Goal: Task Accomplishment & Management: Complete application form

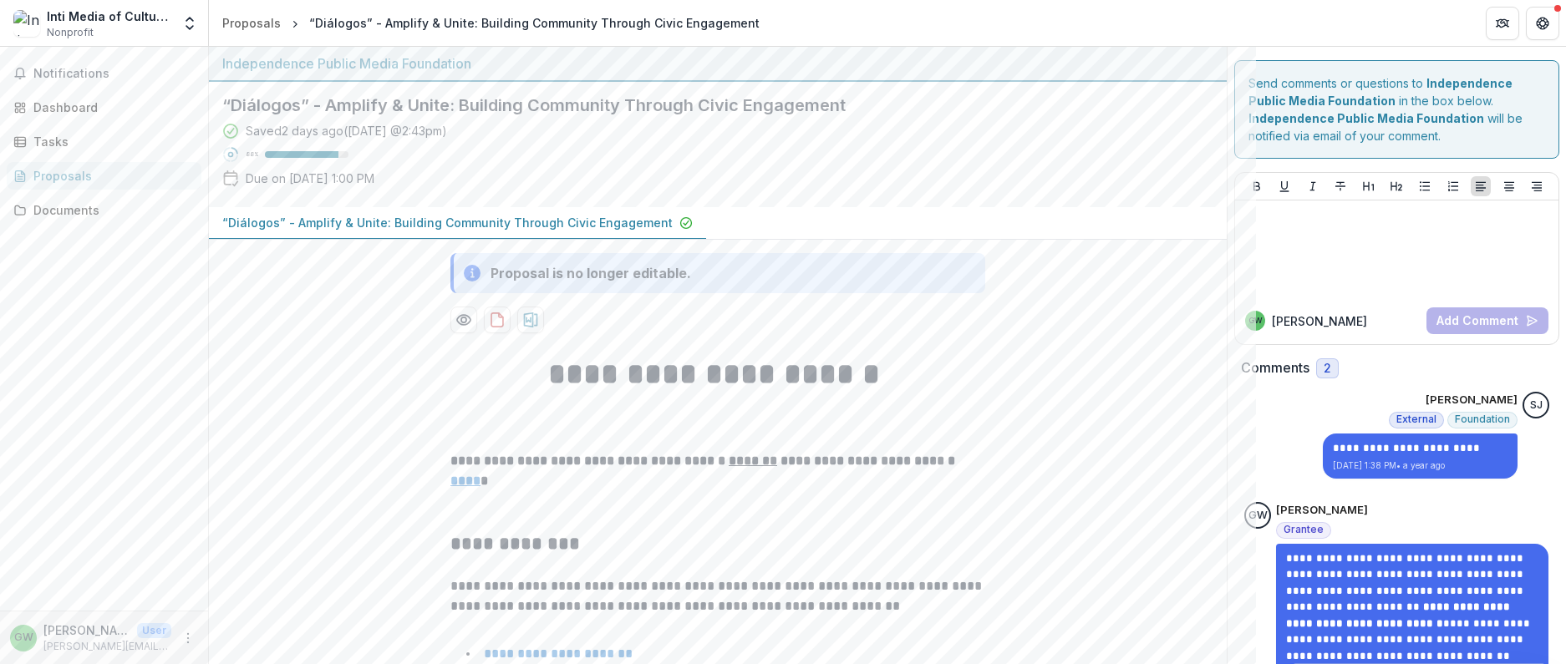
click at [97, 74] on span "Notifications" at bounding box center [113, 74] width 161 height 14
click at [59, 142] on div "Tasks" at bounding box center [110, 135] width 155 height 18
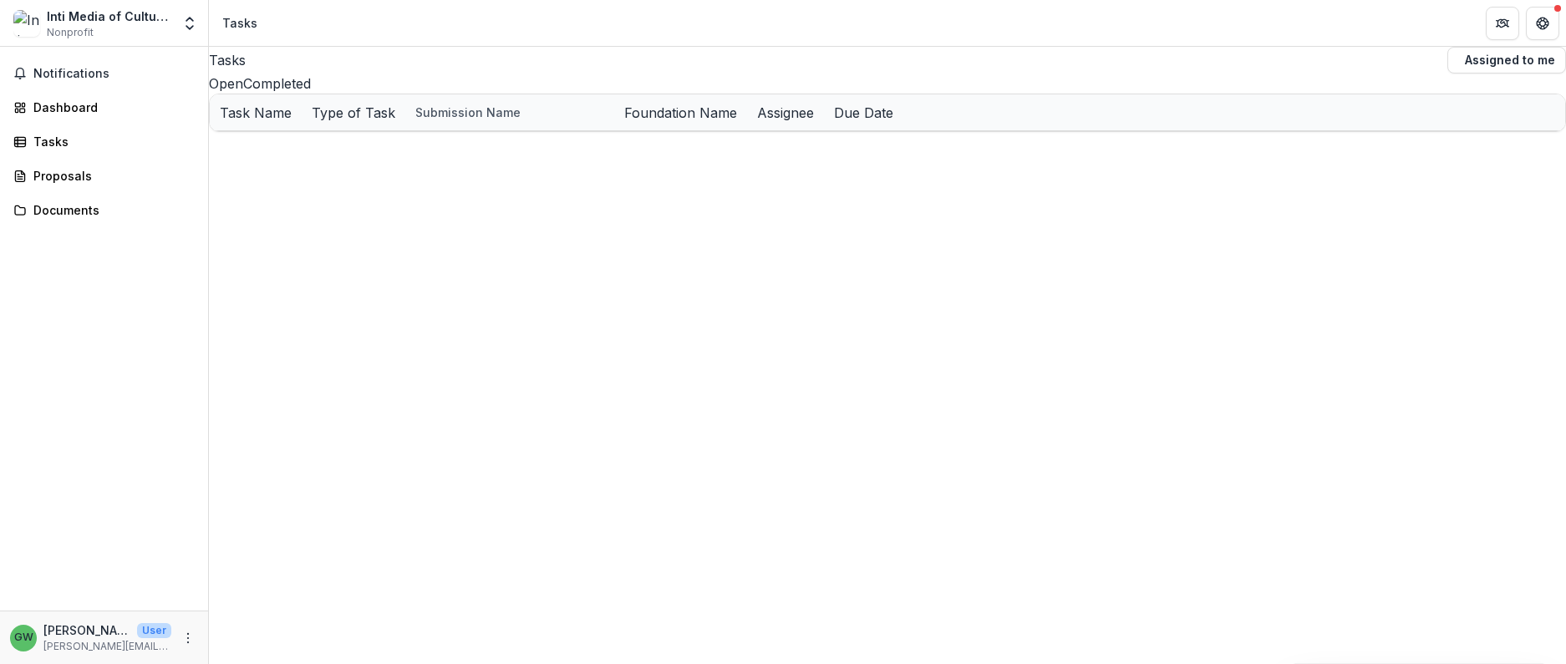
click at [752, 156] on u "“Diálogos” - Amplify & Unite: Building Community Through Civic Engagement" at bounding box center [863, 149] width 451 height 14
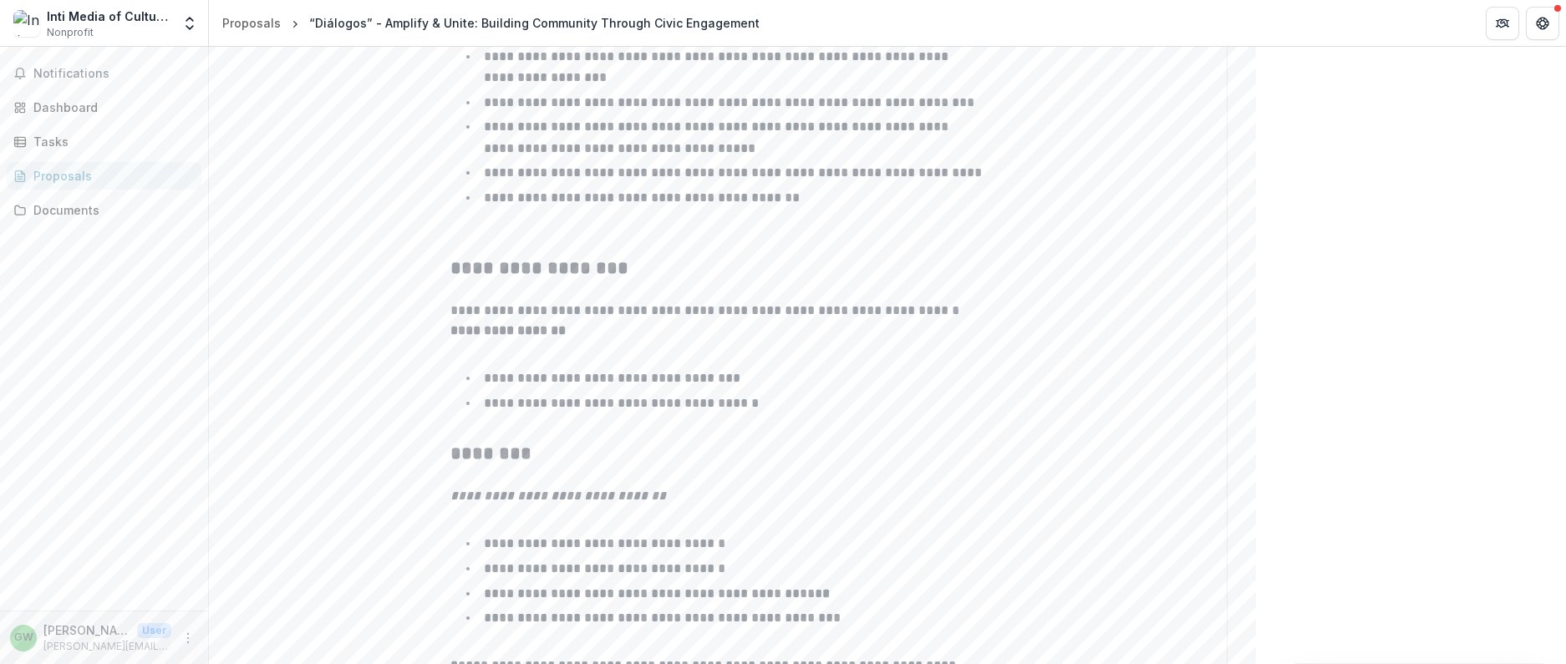
scroll to position [1107, 0]
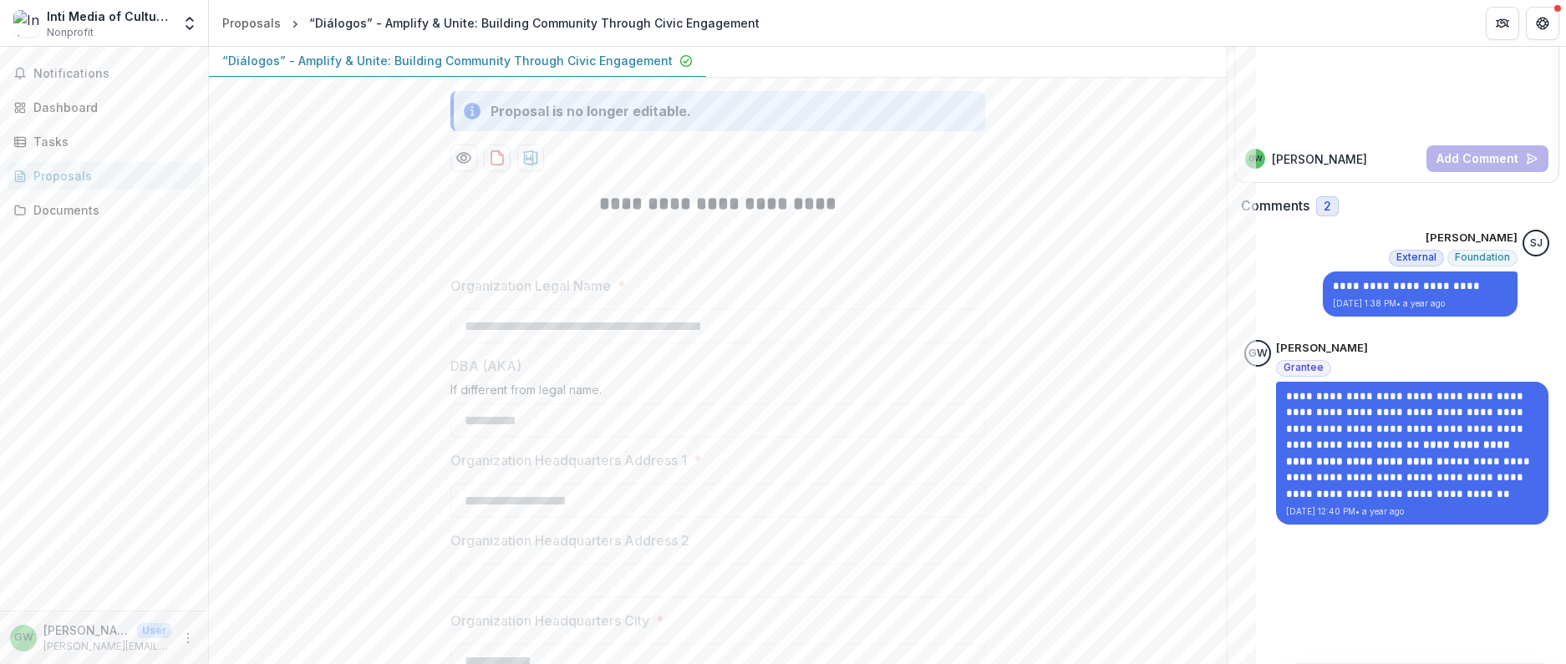
scroll to position [0, 0]
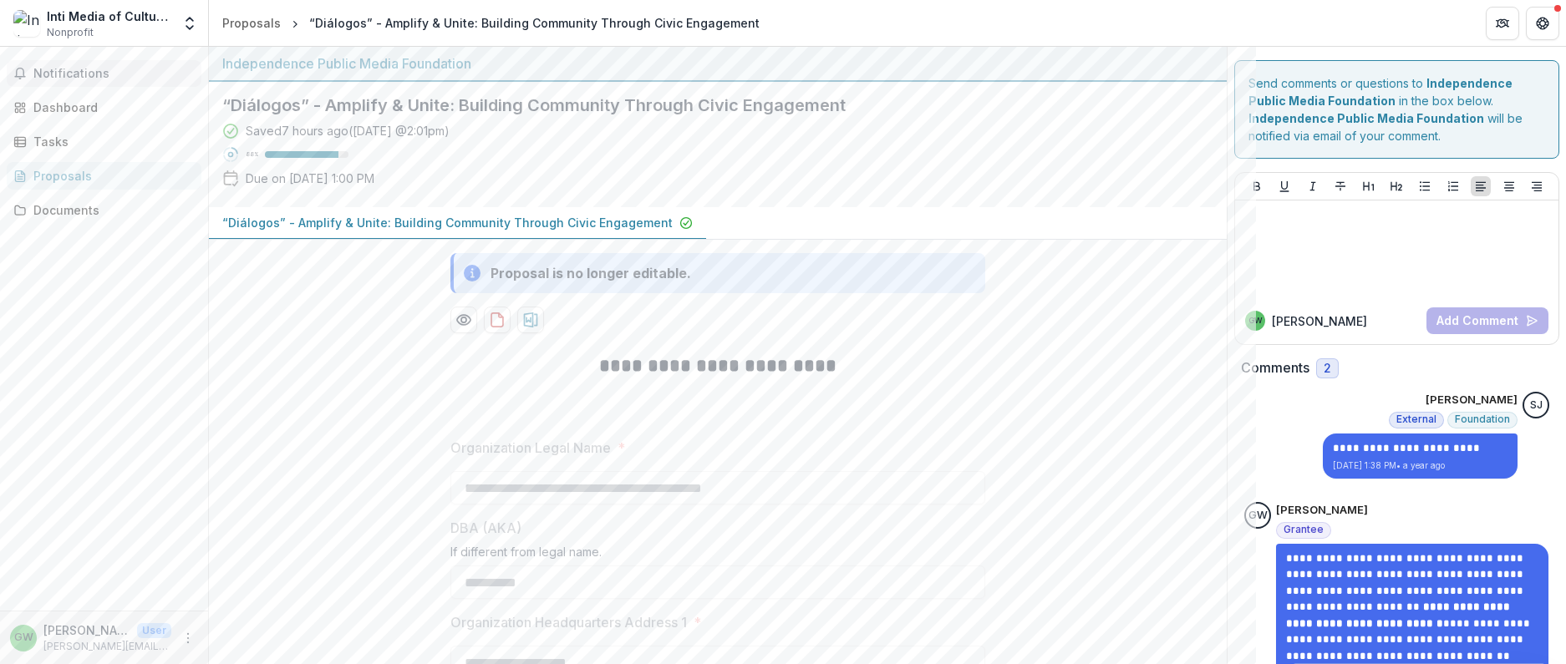
click at [98, 67] on span "Notifications" at bounding box center [113, 74] width 161 height 14
click at [85, 212] on div "Documents" at bounding box center [110, 204] width 155 height 18
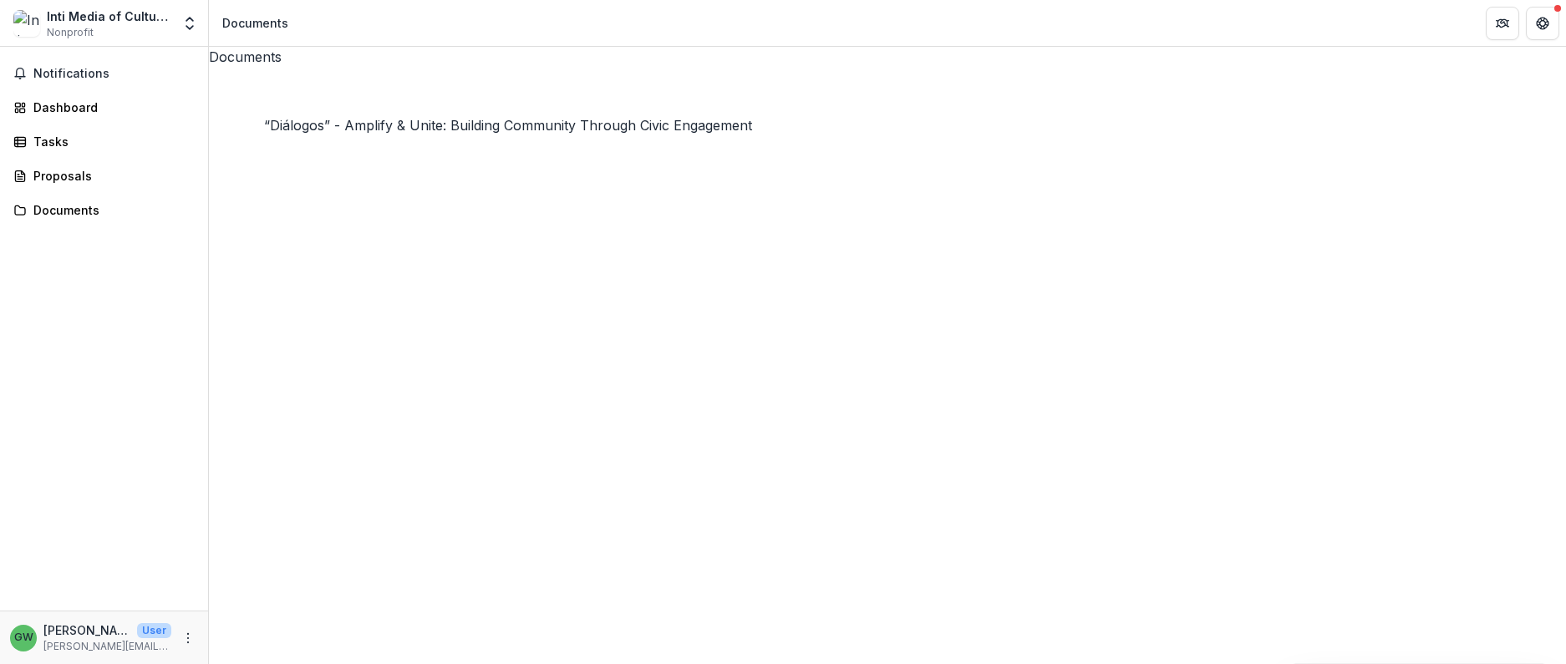
click at [64, 16] on div "Inti Media of CultureTrust [GEOGRAPHIC_DATA]" at bounding box center [109, 17] width 125 height 18
click at [41, 26] on div "Inti Media of CultureTrust Greater Philadelphia Nonprofit" at bounding box center [92, 24] width 158 height 33
click at [23, 27] on img at bounding box center [26, 23] width 27 height 27
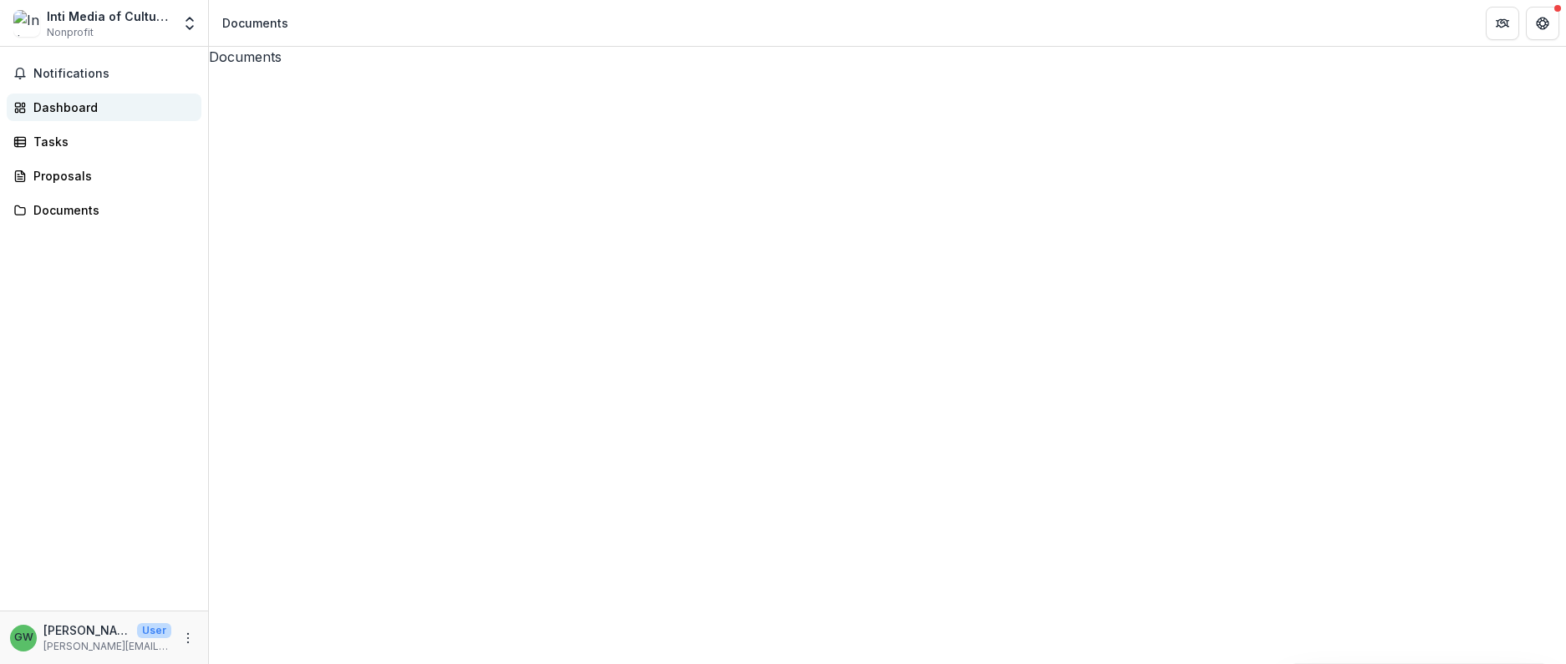
click at [61, 114] on div "Dashboard" at bounding box center [110, 108] width 155 height 18
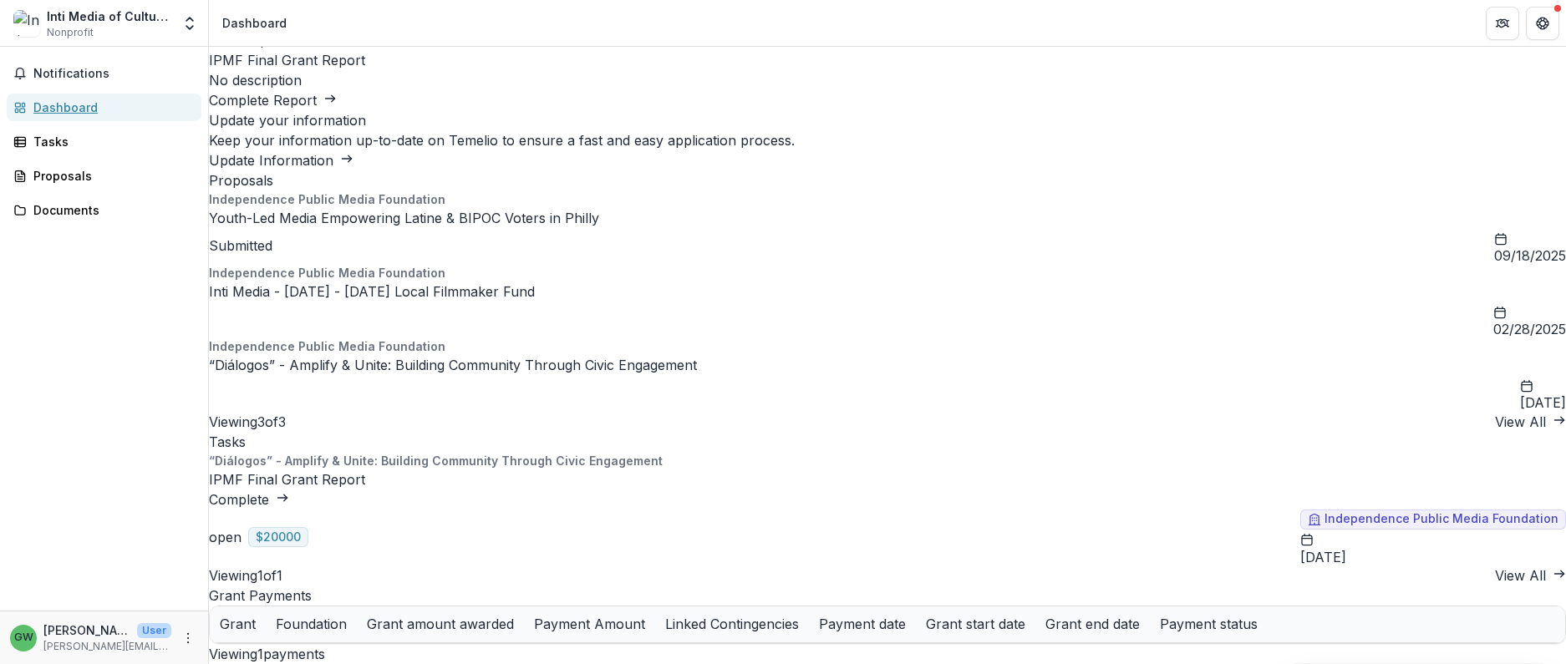
scroll to position [191, 0]
click at [365, 471] on link "IPMF Final Grant Report" at bounding box center [287, 479] width 156 height 17
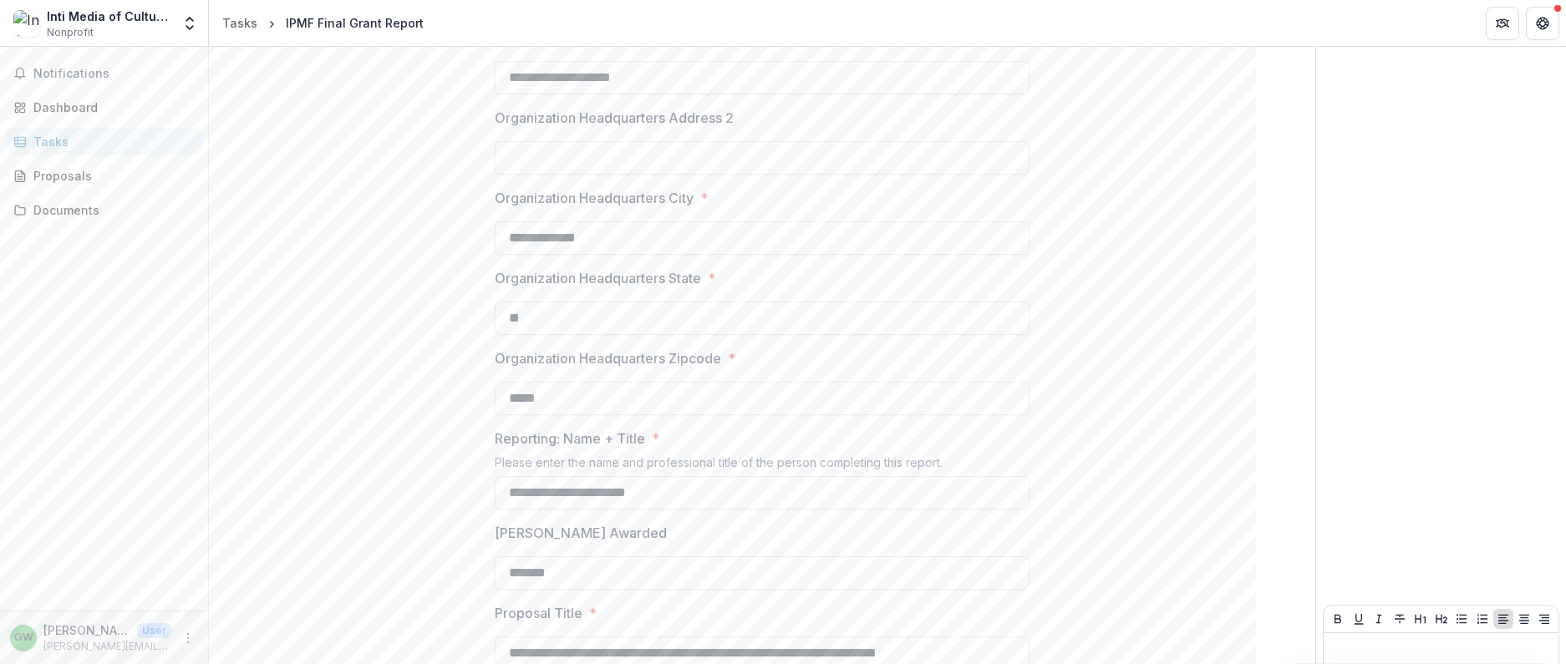
scroll to position [454, 0]
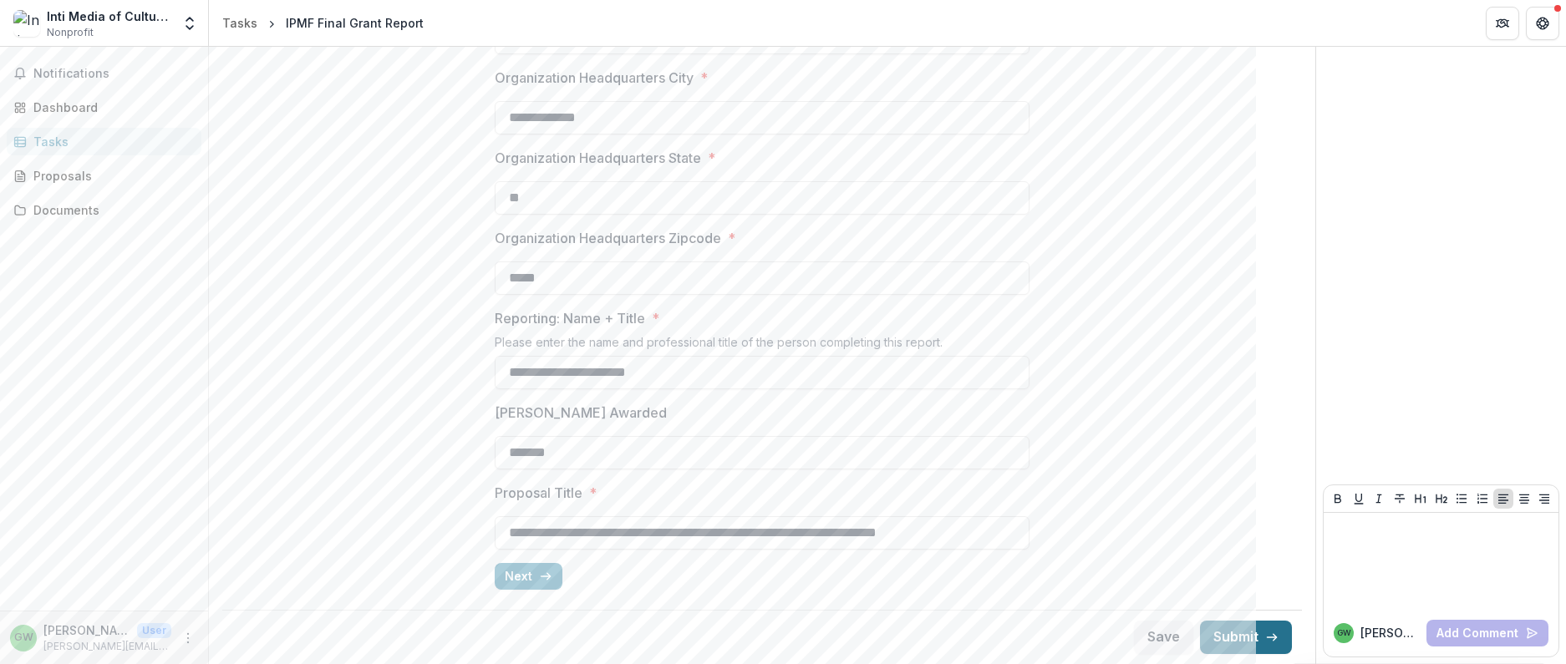
click at [1220, 638] on button "Submit" at bounding box center [1246, 637] width 92 height 33
drag, startPoint x: 522, startPoint y: 578, endPoint x: 1028, endPoint y: 337, distance: 560.1
click at [522, 578] on button "Next" at bounding box center [529, 576] width 68 height 27
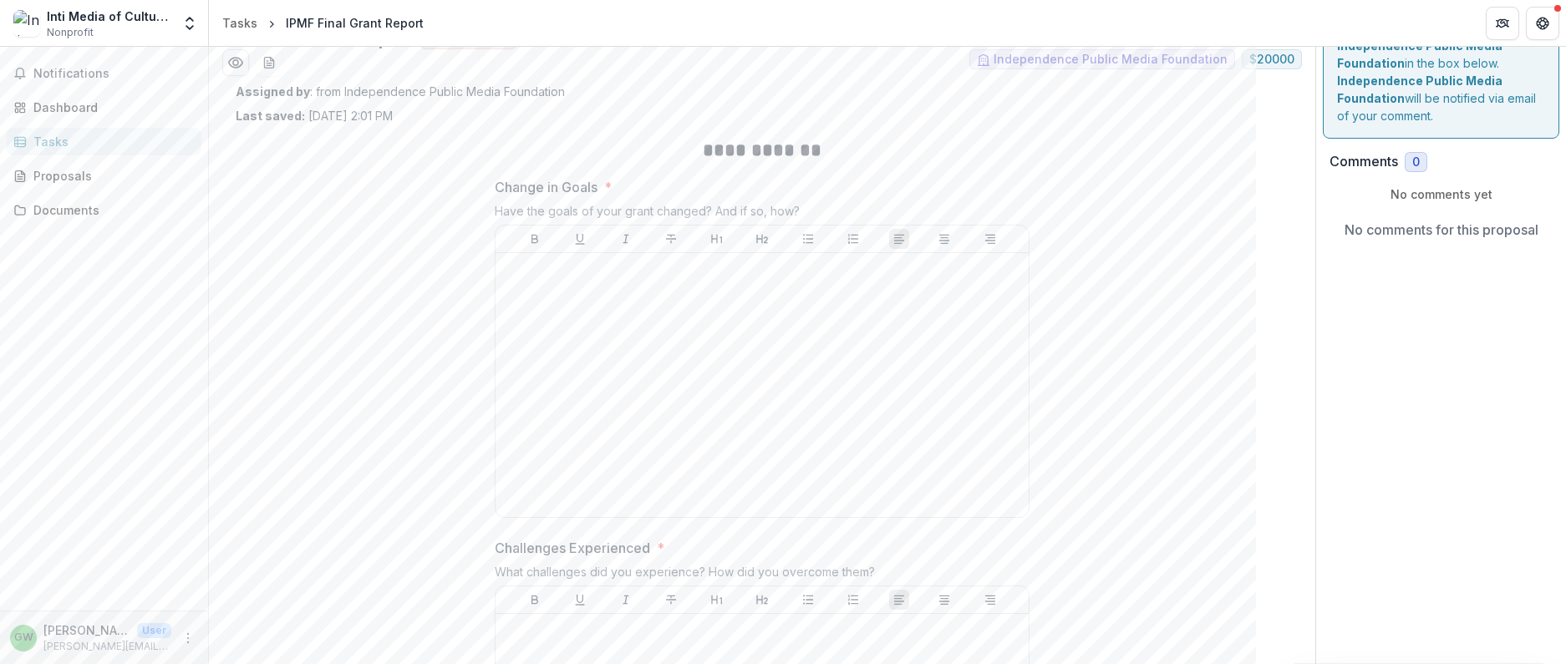
scroll to position [56, 0]
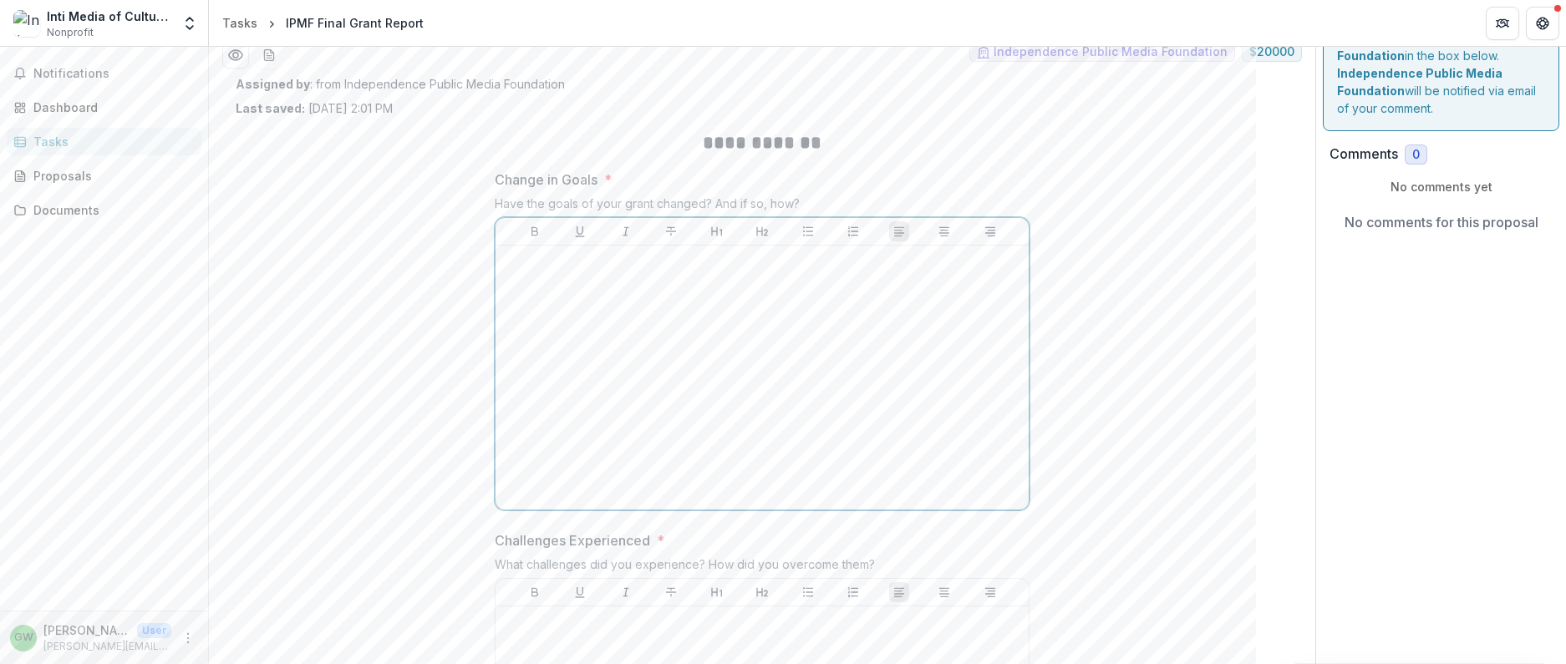
click at [904, 334] on div at bounding box center [762, 377] width 520 height 251
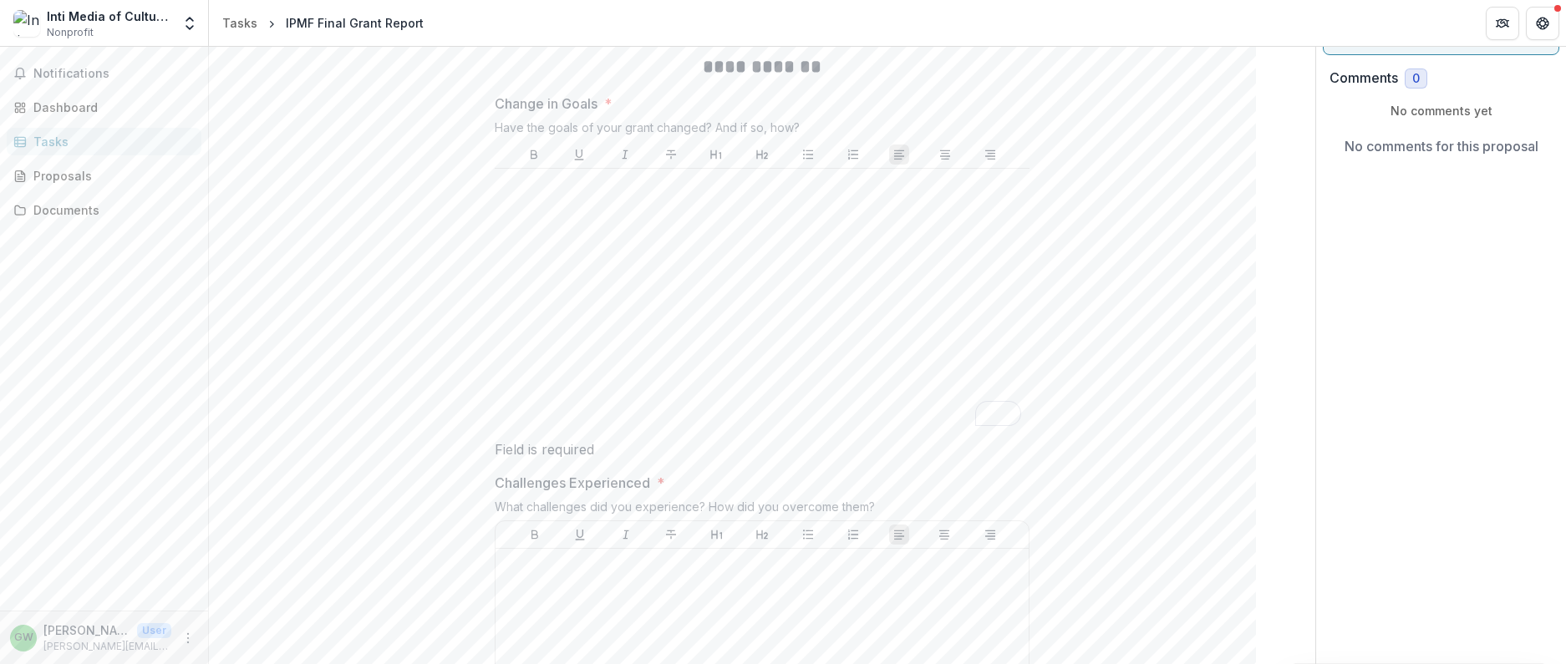
scroll to position [132, 0]
click at [720, 241] on div "To enrich screen reader interactions, please activate Accessibility in Grammarl…" at bounding box center [763, 301] width 522 height 251
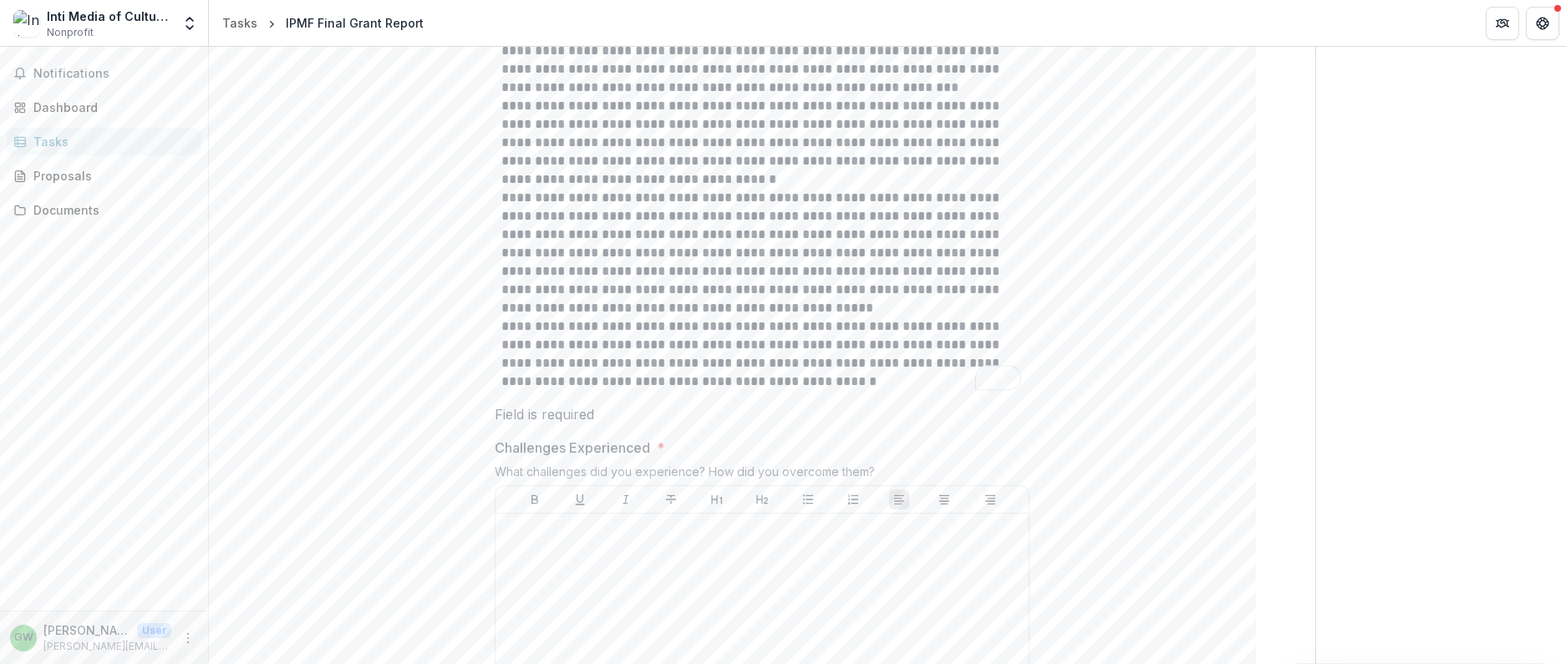
scroll to position [536, 0]
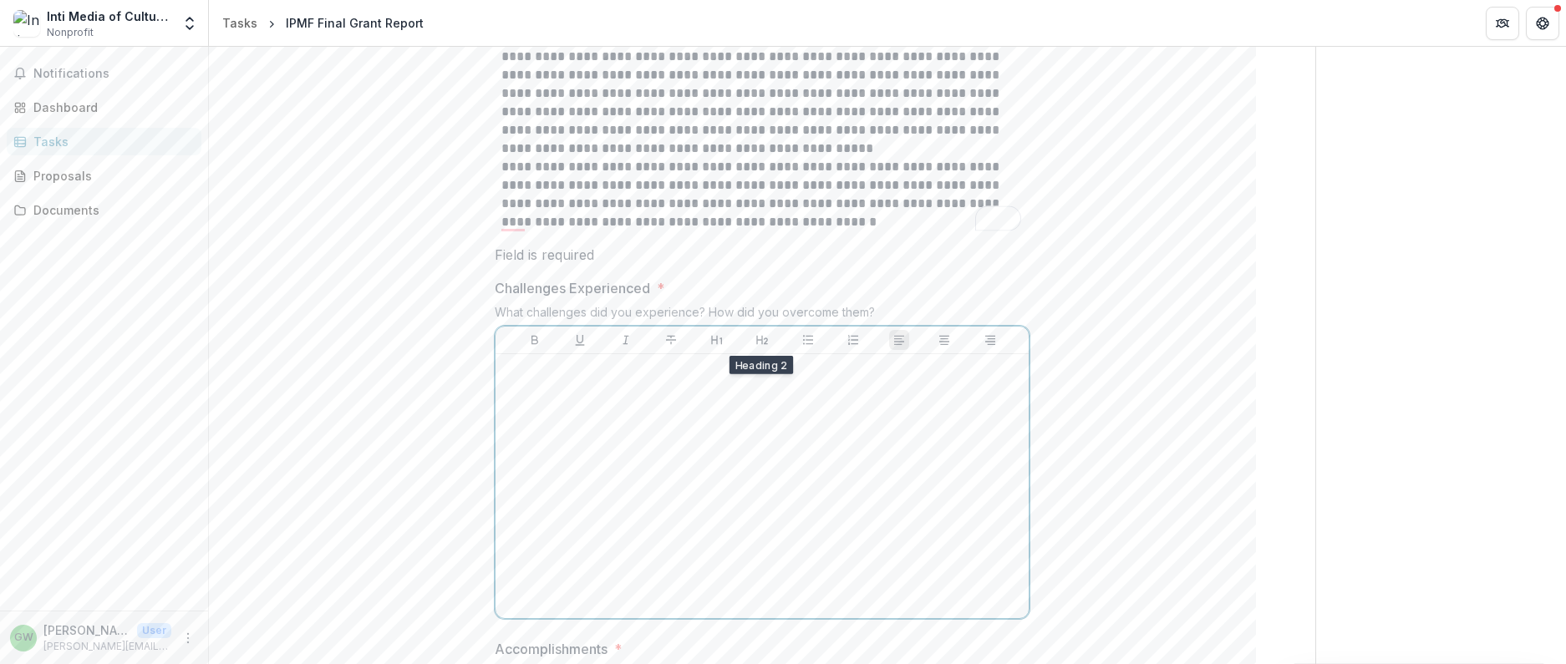
click at [823, 422] on div at bounding box center [762, 486] width 520 height 251
click at [606, 420] on div "To enrich screen reader interactions, please activate Accessibility in Grammarl…" at bounding box center [763, 467] width 522 height 251
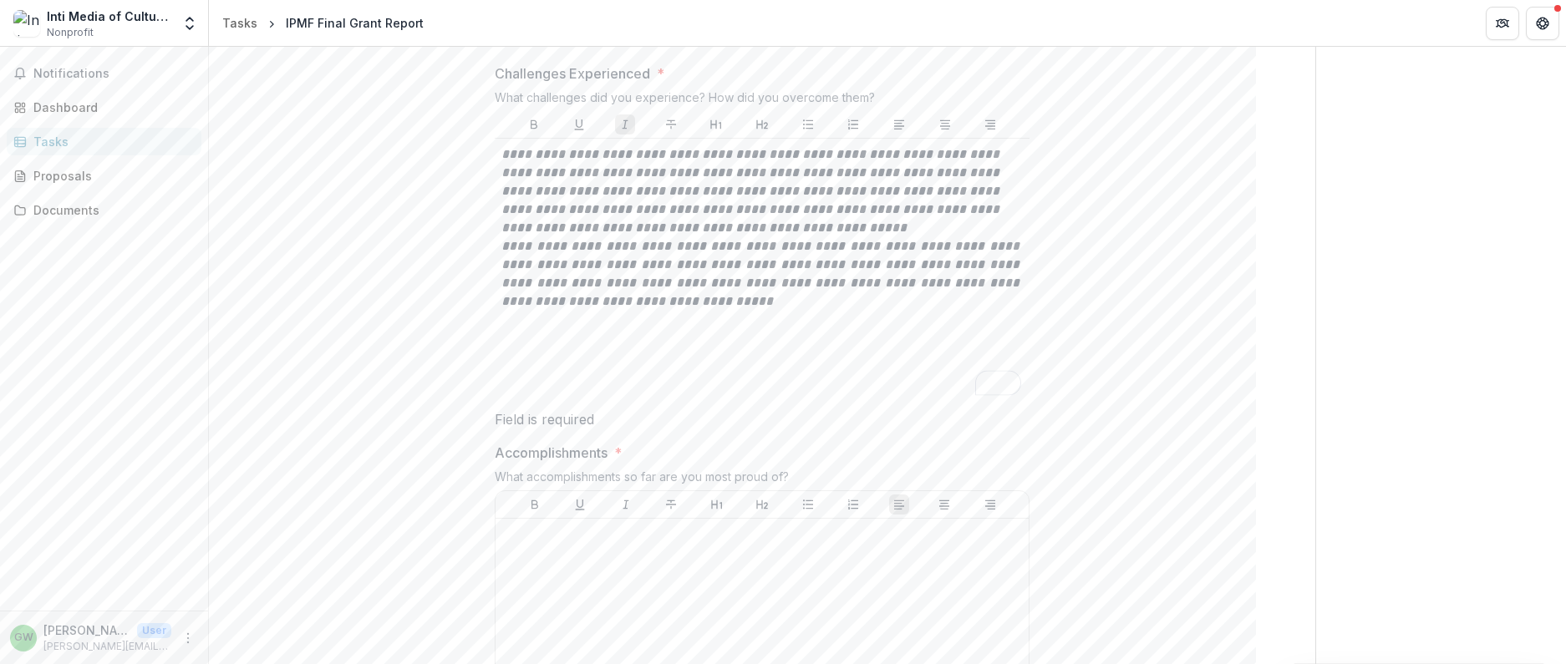
scroll to position [849, 0]
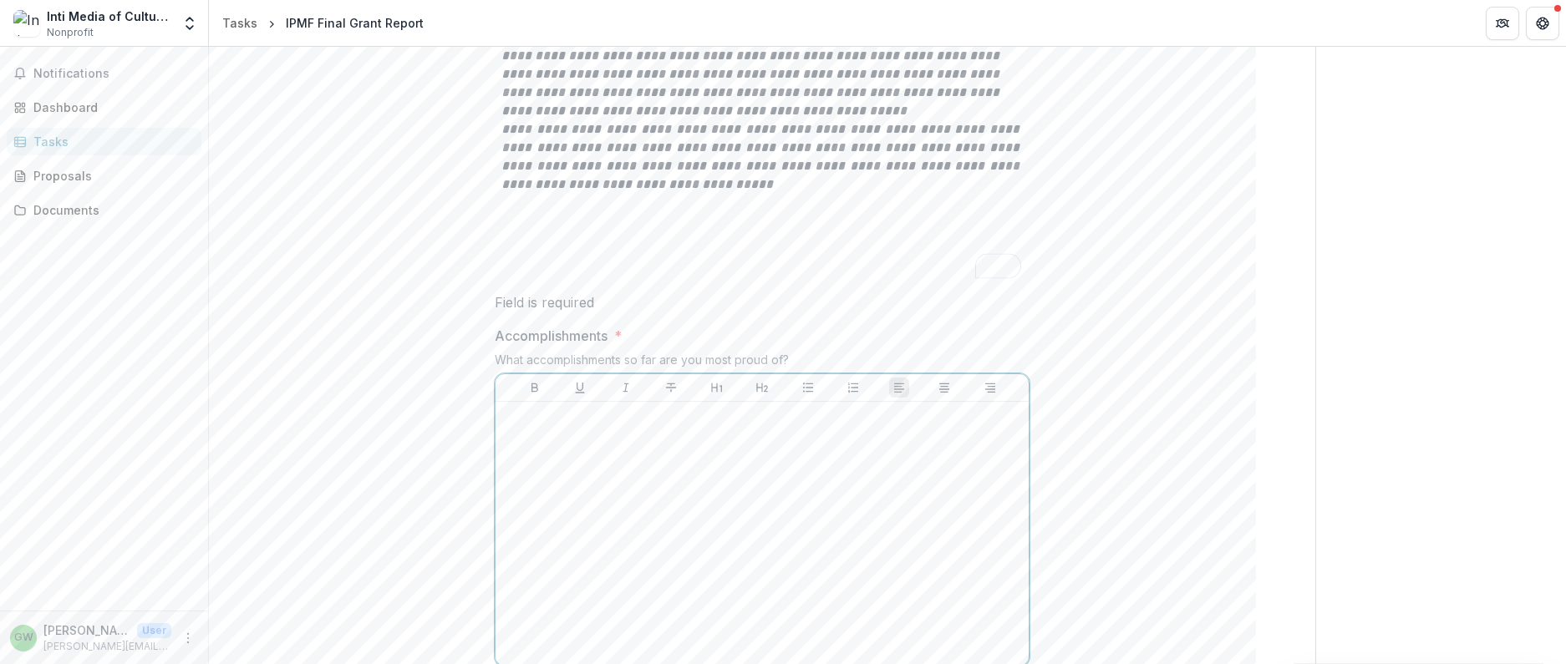
drag, startPoint x: 695, startPoint y: 471, endPoint x: 1118, endPoint y: 155, distance: 527.4
click at [695, 471] on div at bounding box center [762, 534] width 520 height 251
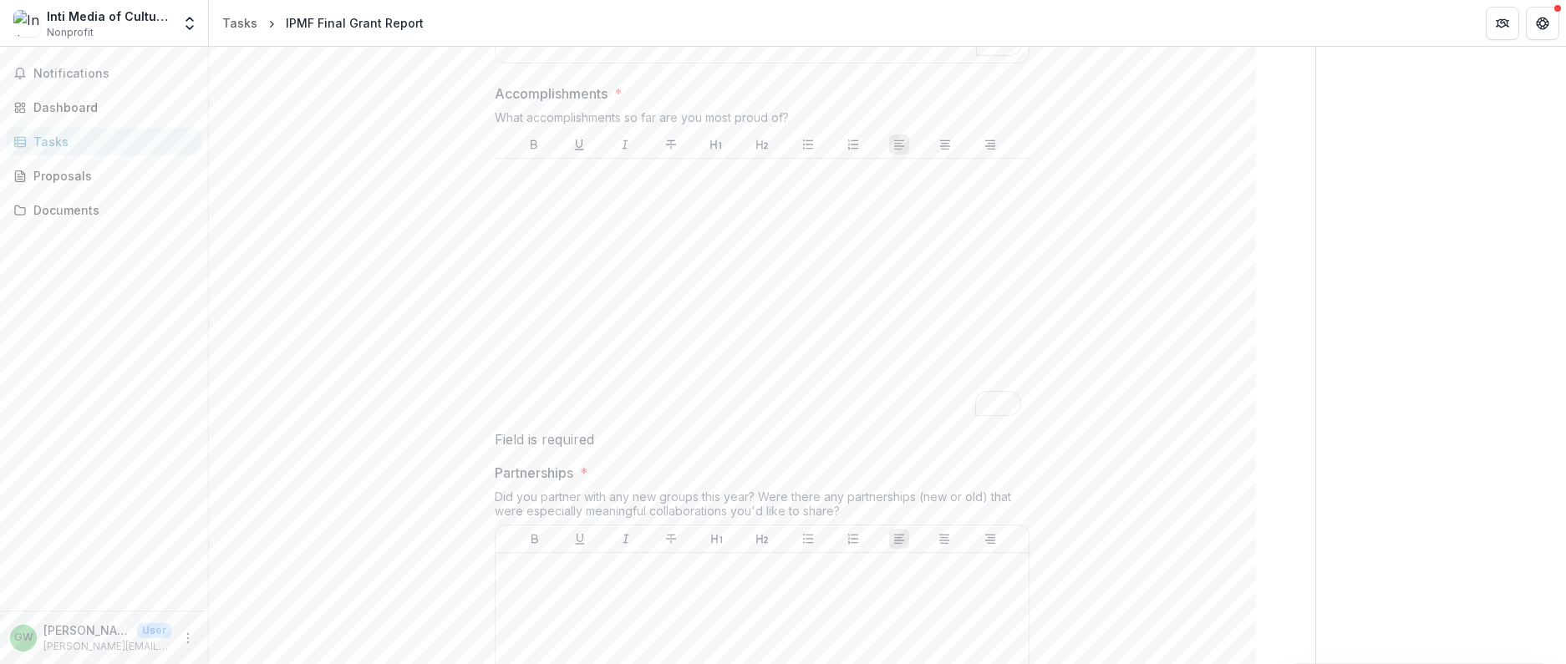
scroll to position [1266, 0]
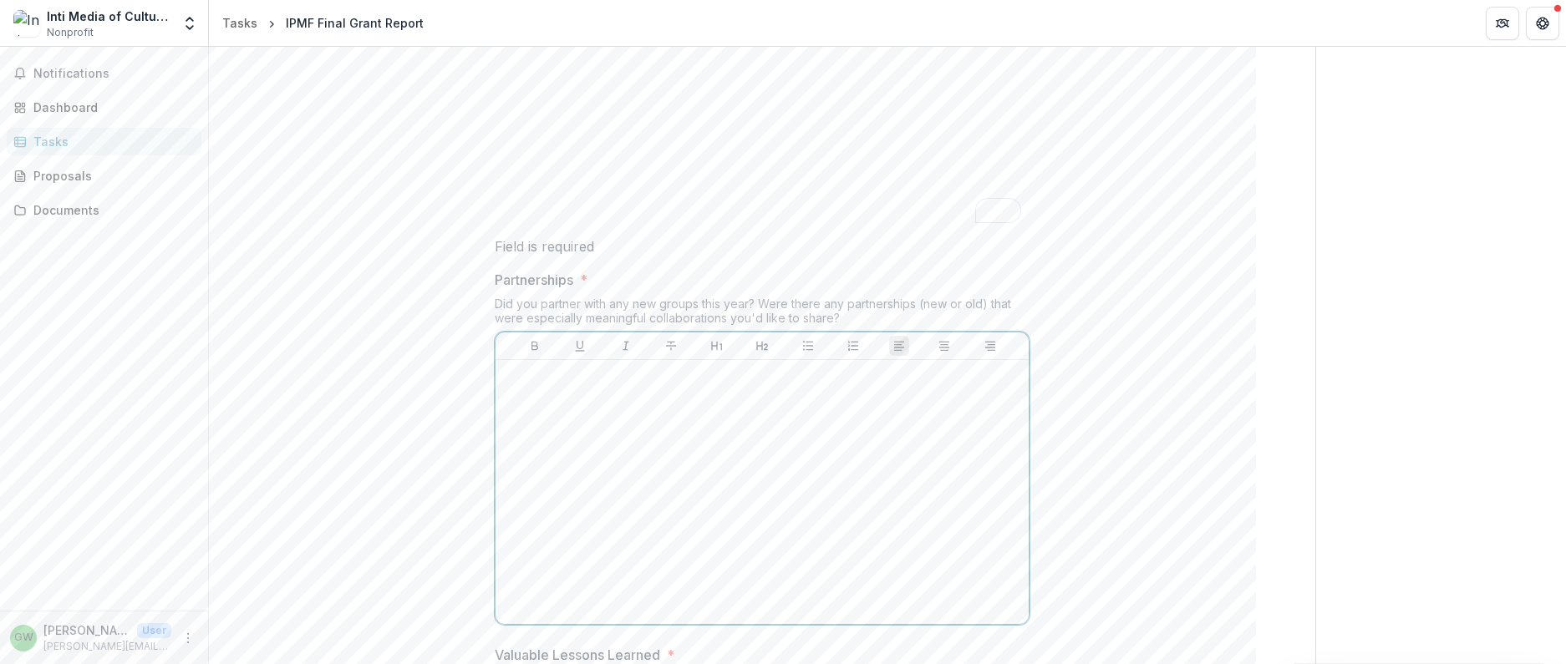
click at [885, 419] on div at bounding box center [762, 492] width 520 height 251
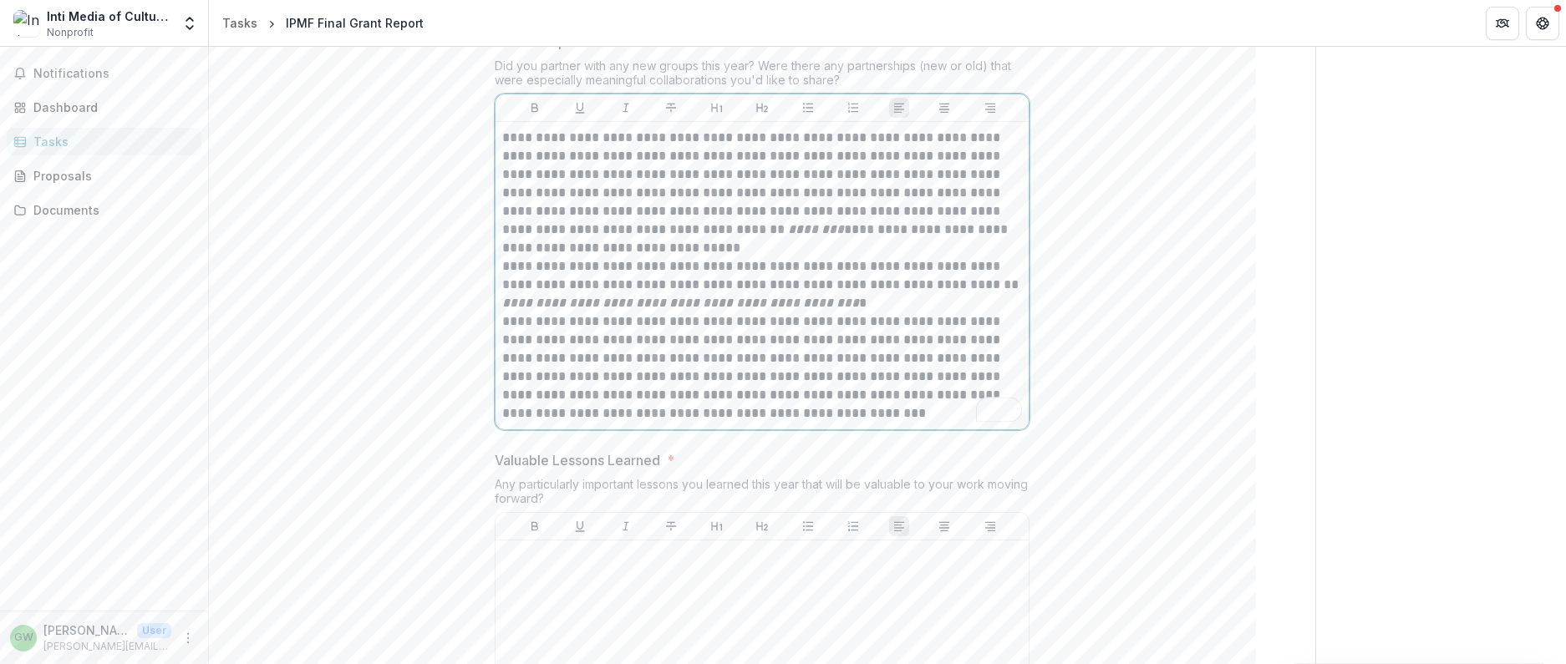
scroll to position [0, 0]
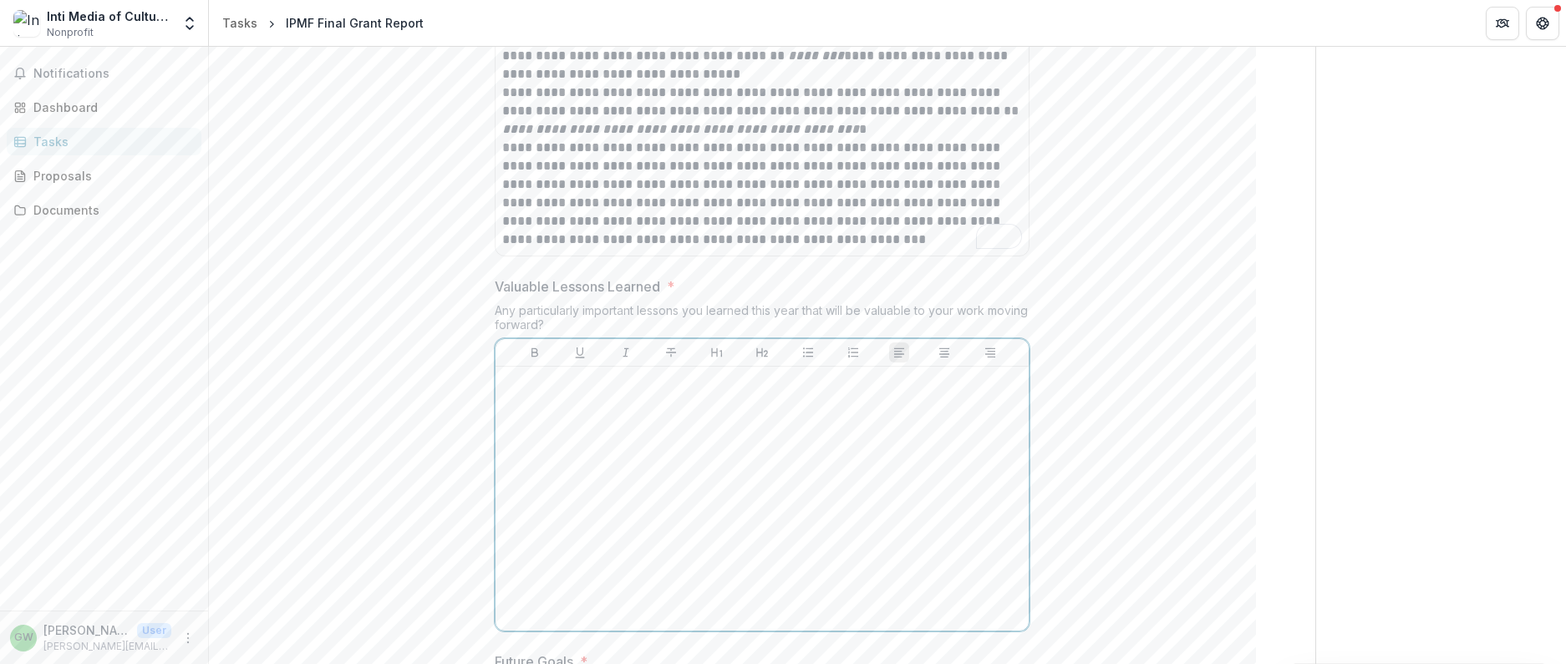
click at [864, 453] on div at bounding box center [762, 499] width 520 height 251
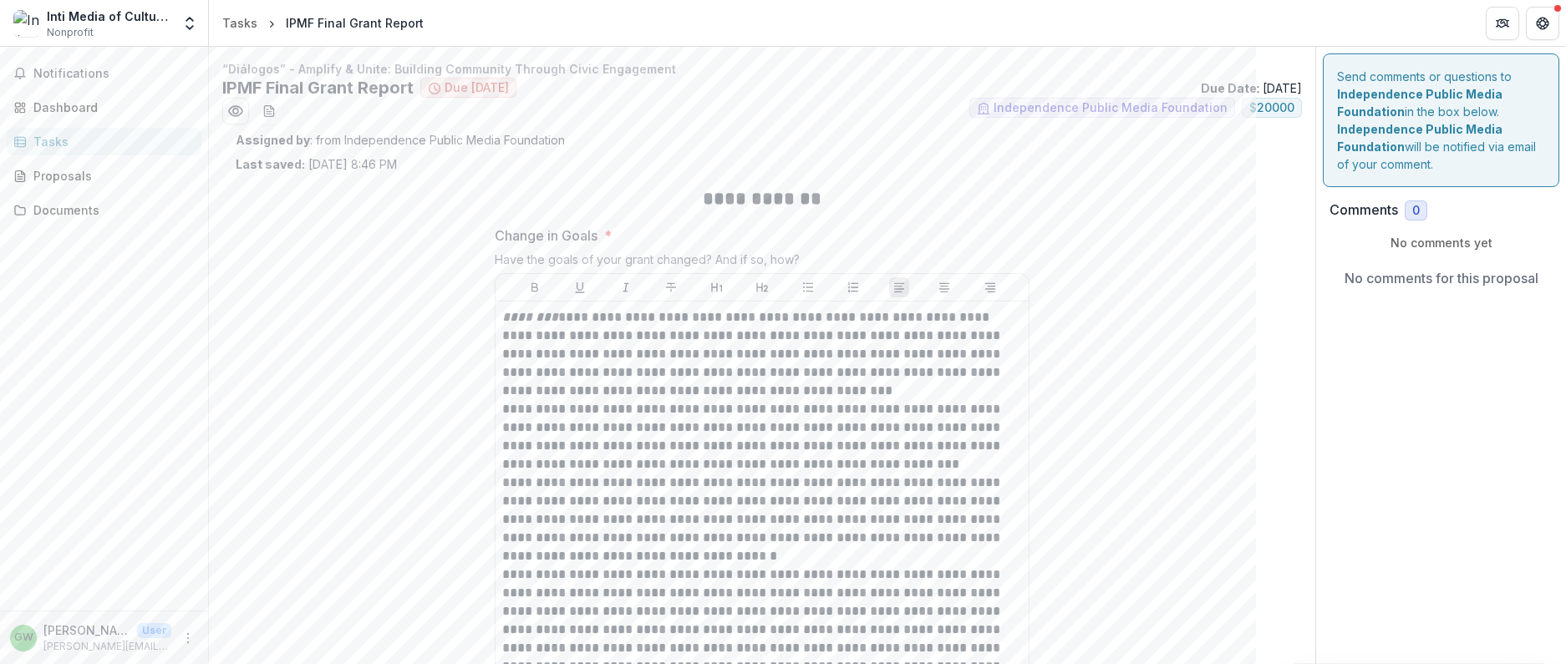
scroll to position [1678, 0]
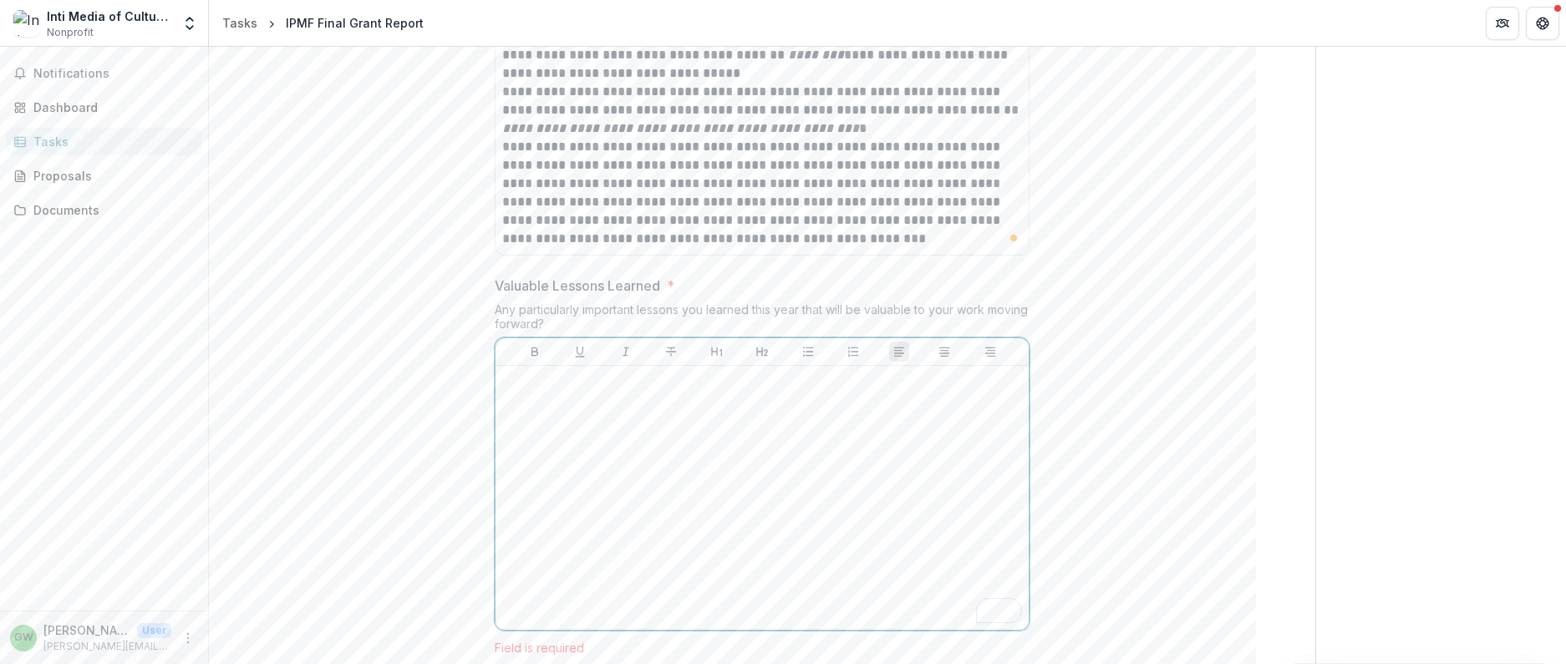
click at [710, 419] on div "To enrich screen reader interactions, please activate Accessibility in Grammarl…" at bounding box center [762, 498] width 520 height 251
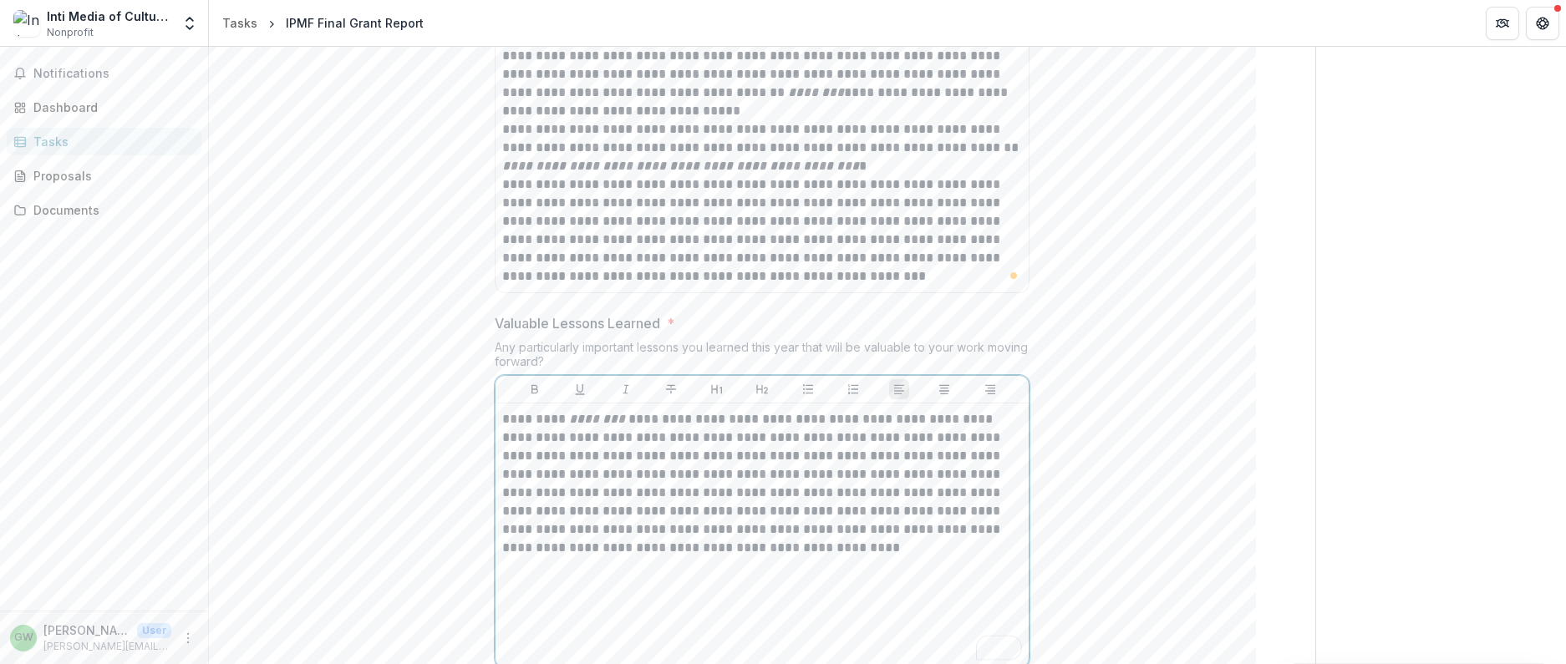
scroll to position [0, 0]
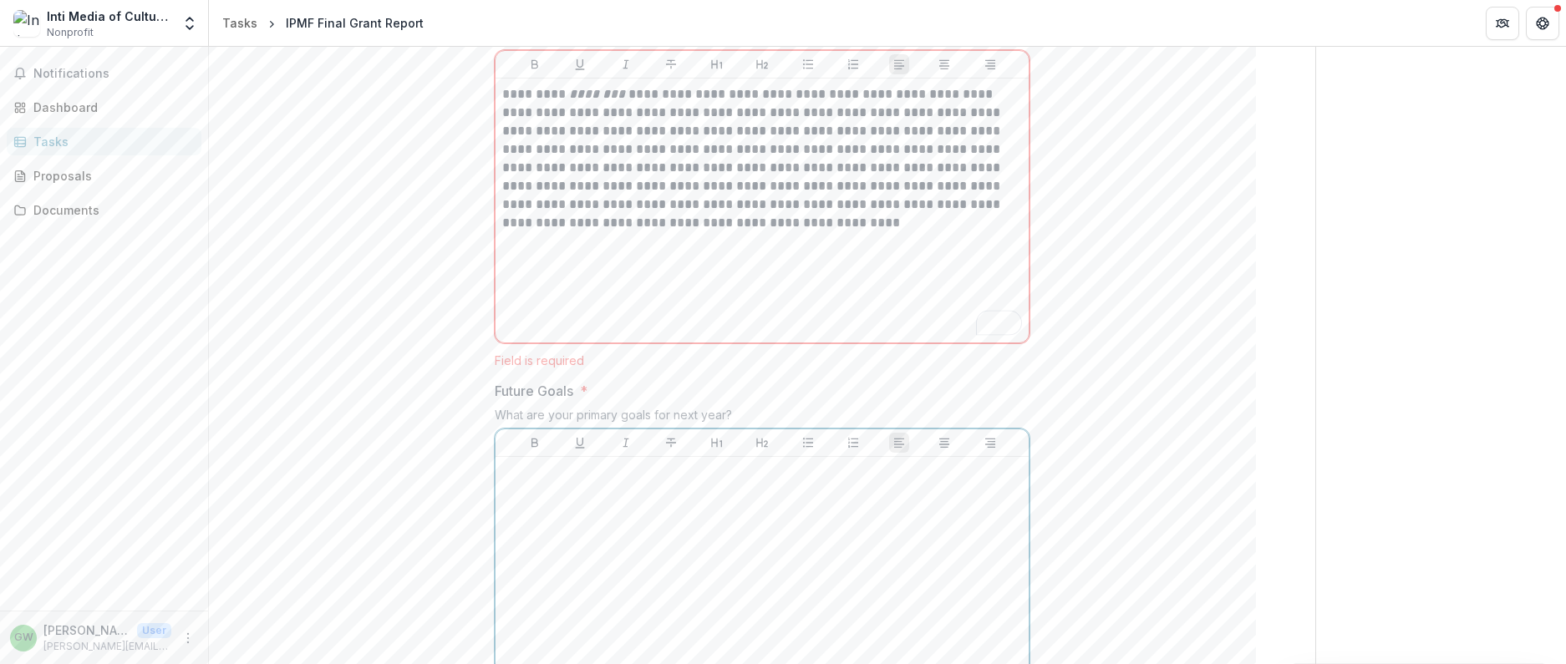
click at [831, 525] on div at bounding box center [762, 589] width 520 height 251
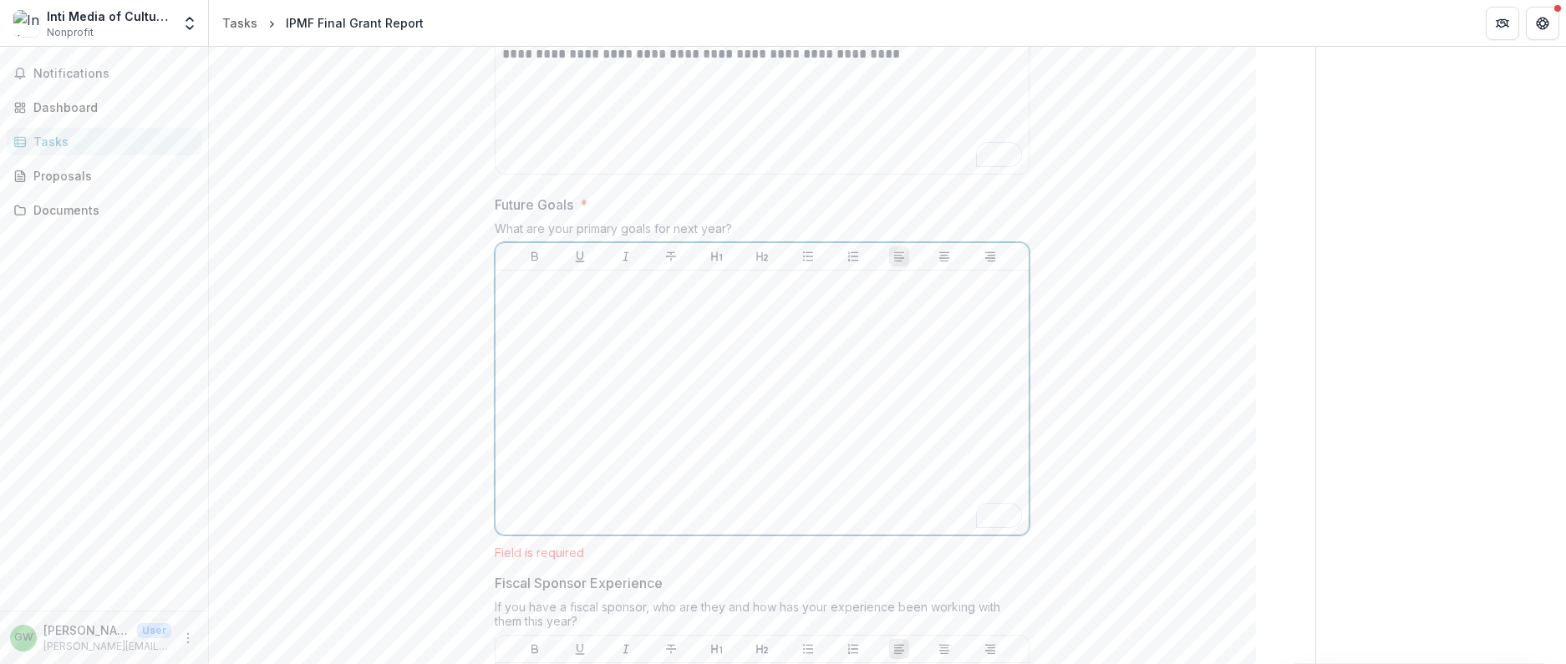
click at [598, 395] on div "To enrich screen reader interactions, please activate Accessibility in Grammarl…" at bounding box center [762, 403] width 520 height 251
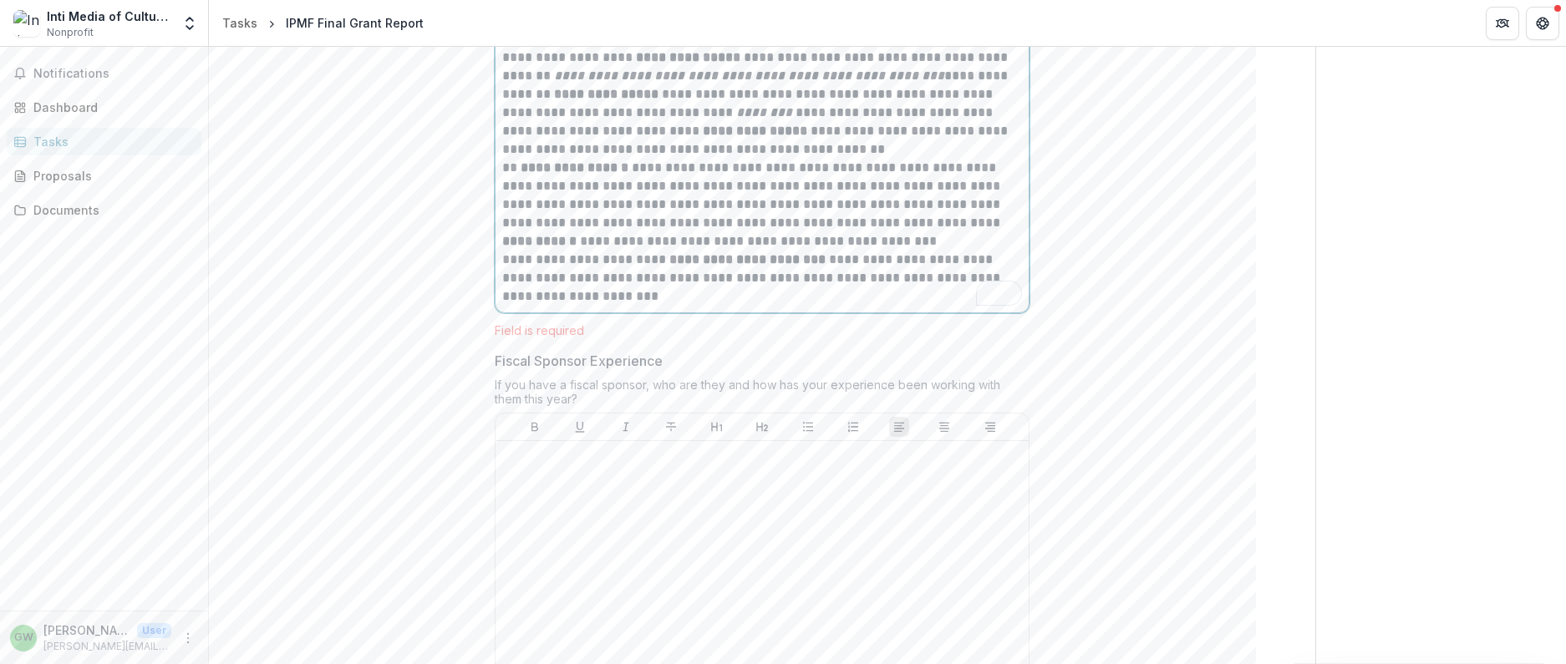
scroll to position [2364, 0]
click at [745, 518] on div at bounding box center [762, 569] width 520 height 251
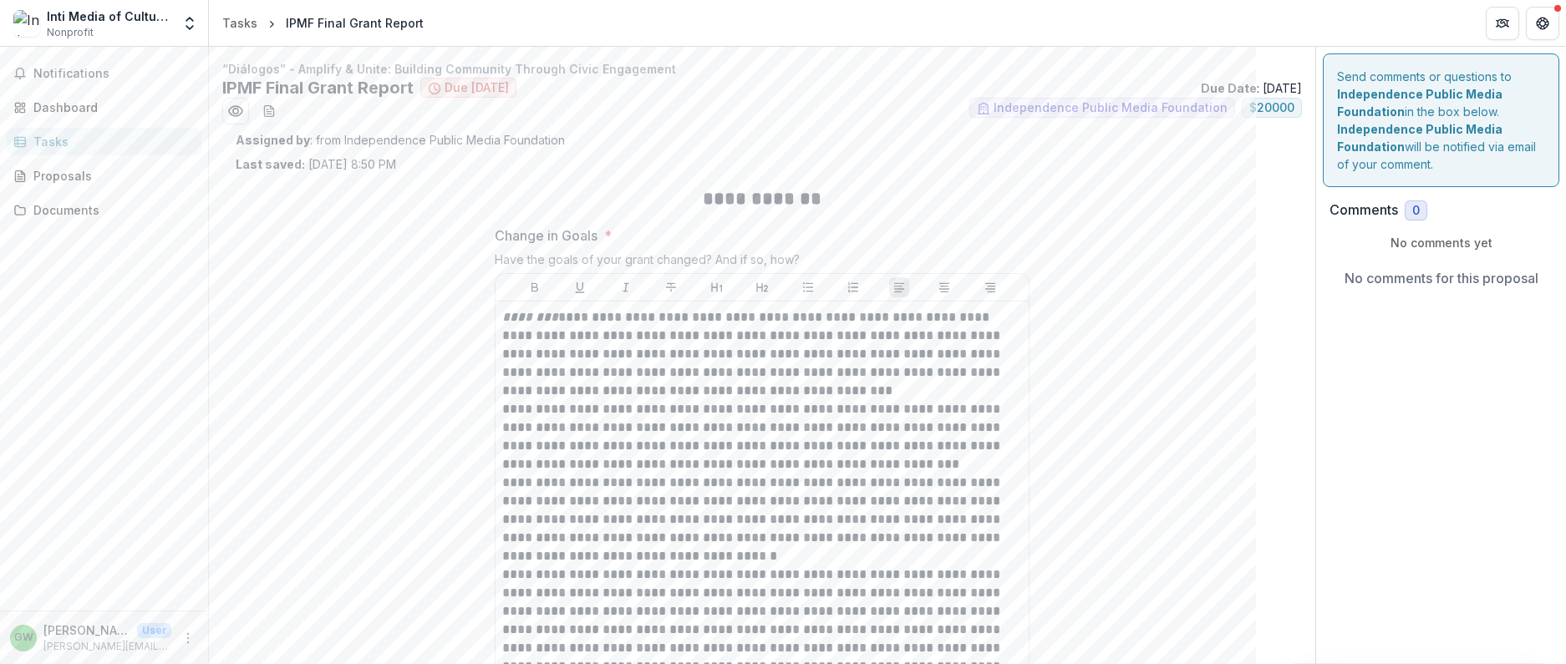
scroll to position [2368, 0]
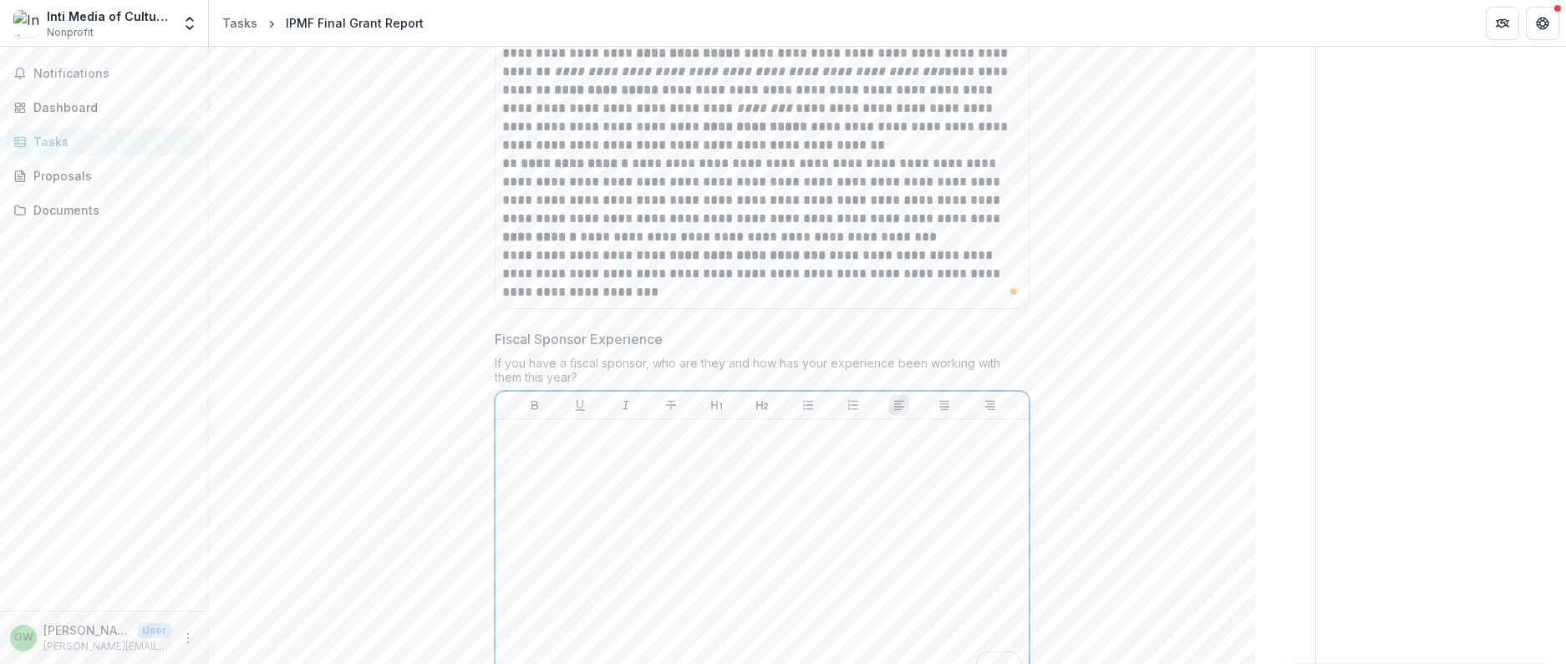
drag, startPoint x: 803, startPoint y: 462, endPoint x: 817, endPoint y: 464, distance: 13.5
click at [804, 462] on div "To enrich screen reader interactions, please activate Accessibility in Grammarl…" at bounding box center [762, 551] width 520 height 251
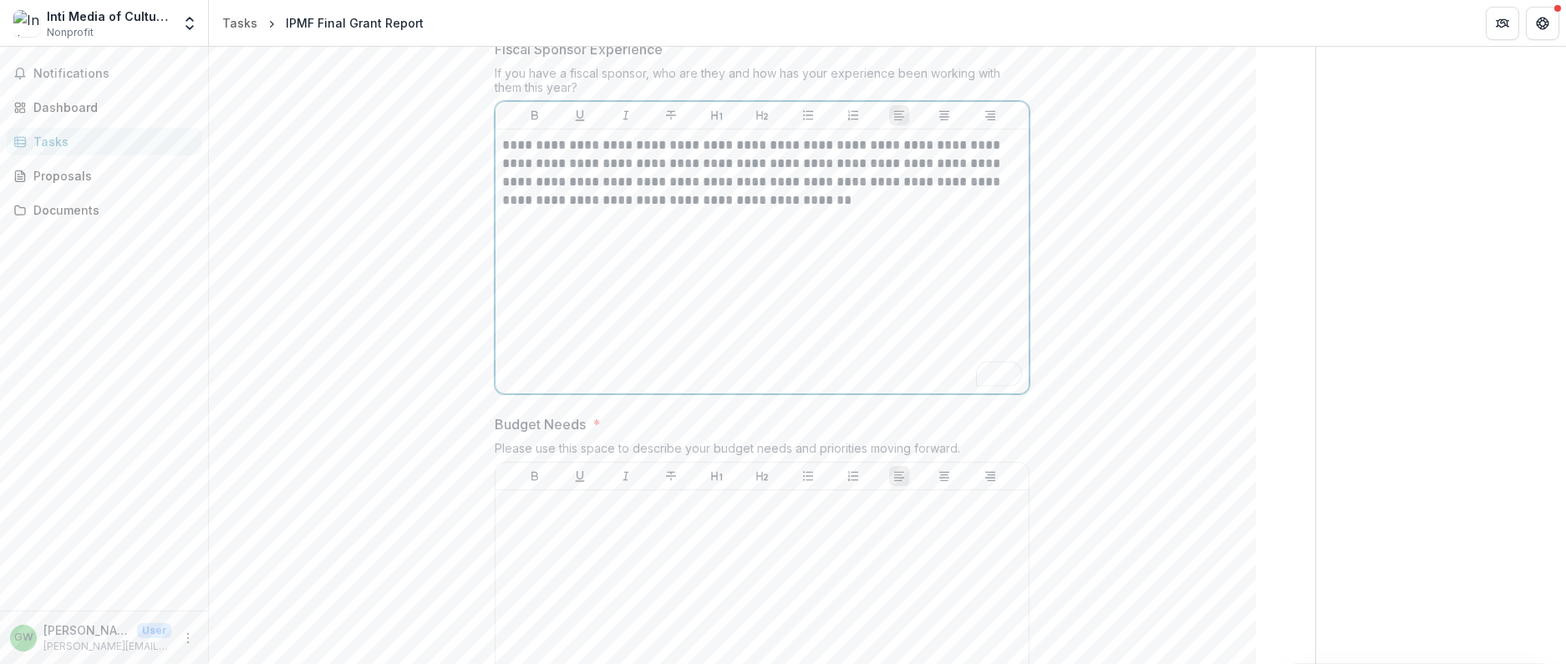
scroll to position [0, 0]
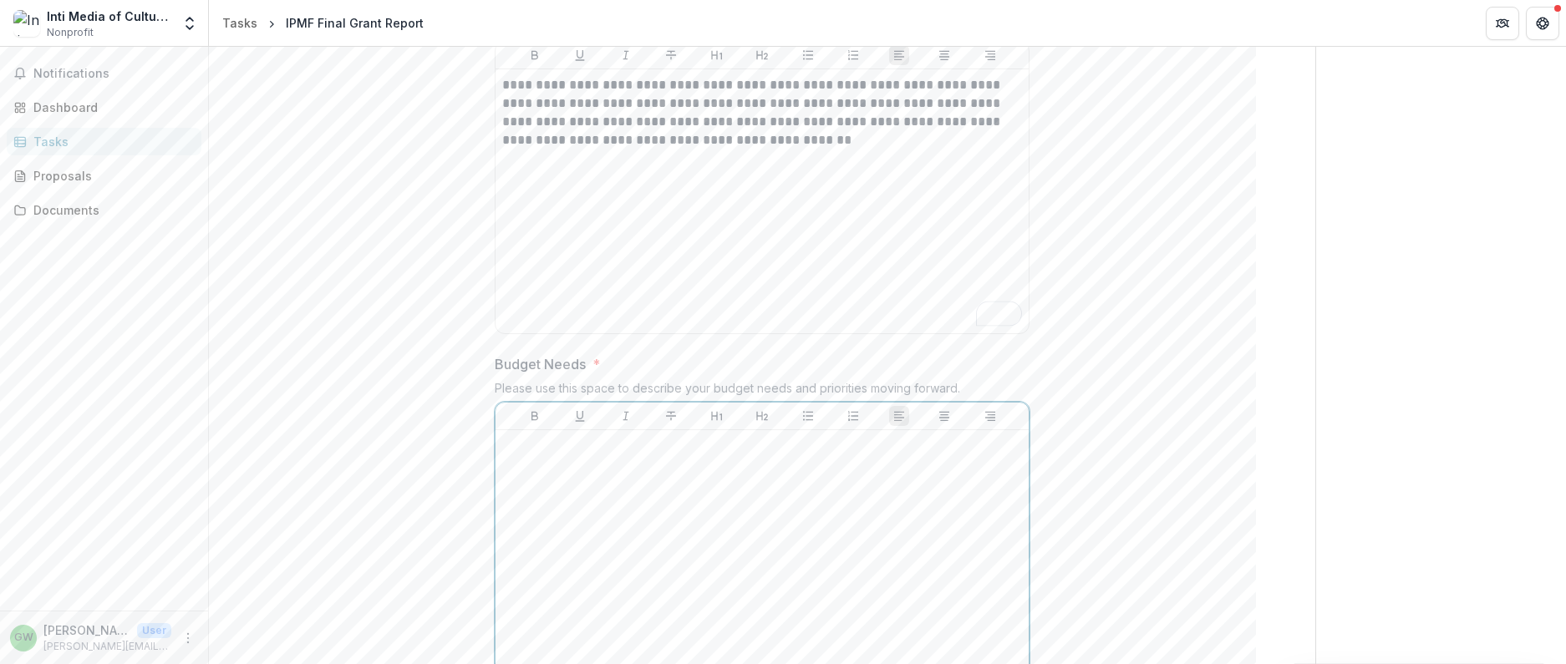
click at [880, 519] on div at bounding box center [762, 562] width 520 height 251
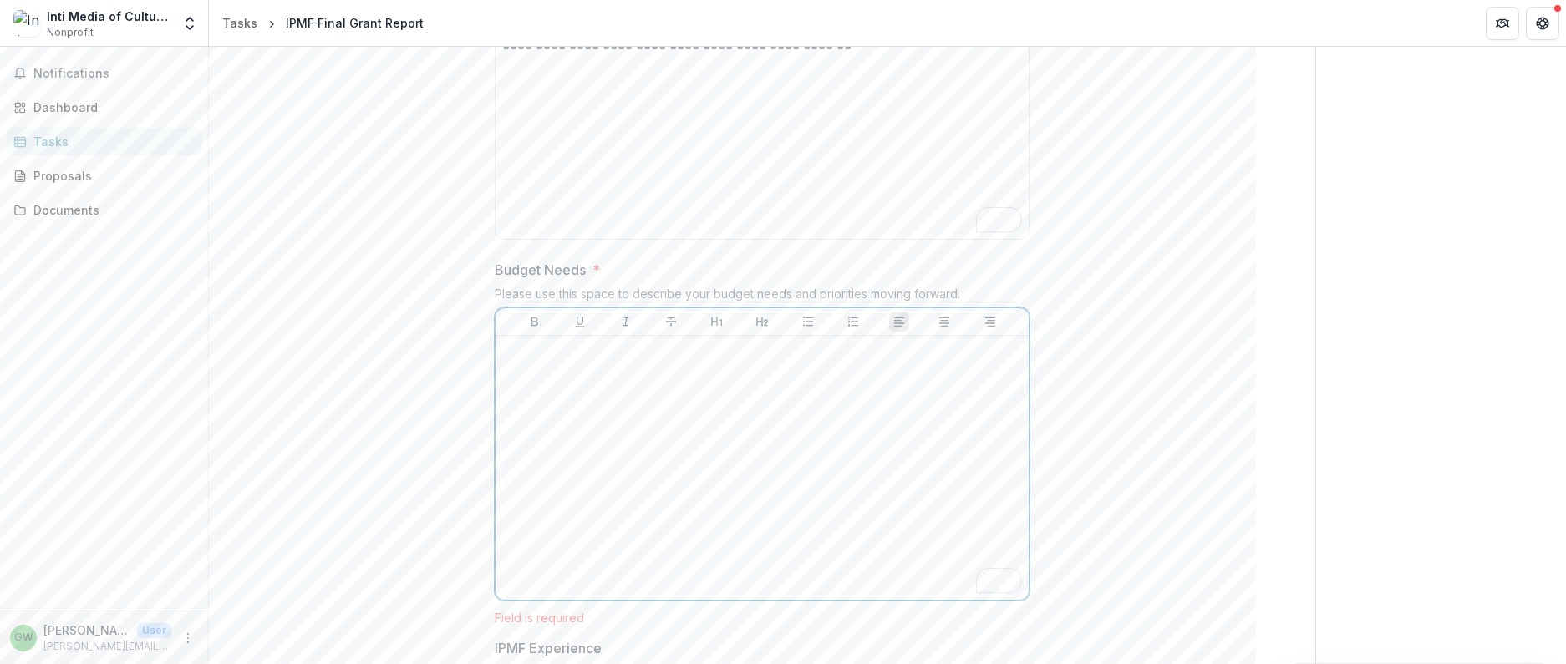
scroll to position [2813, 0]
click at [779, 357] on p "To enrich screen reader interactions, please activate Accessibility in Grammarl…" at bounding box center [762, 352] width 520 height 18
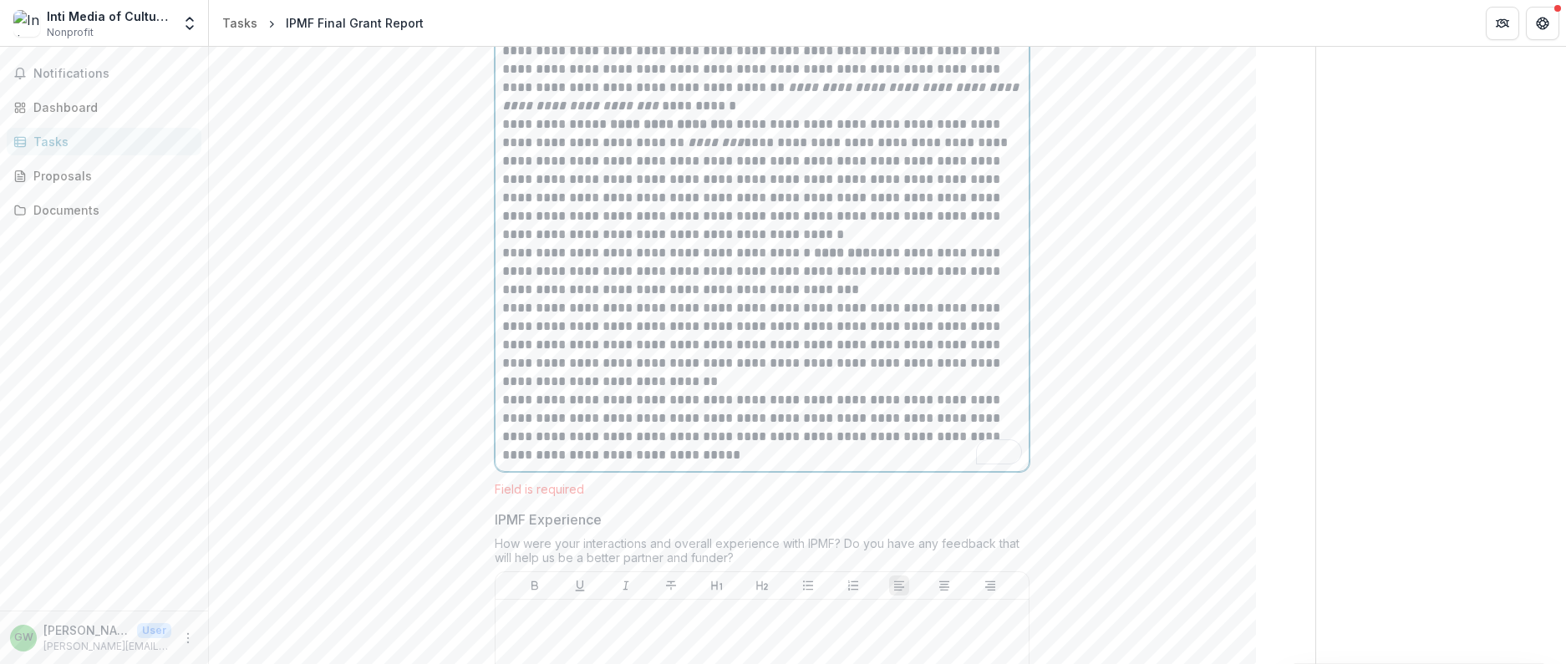
scroll to position [3276, 0]
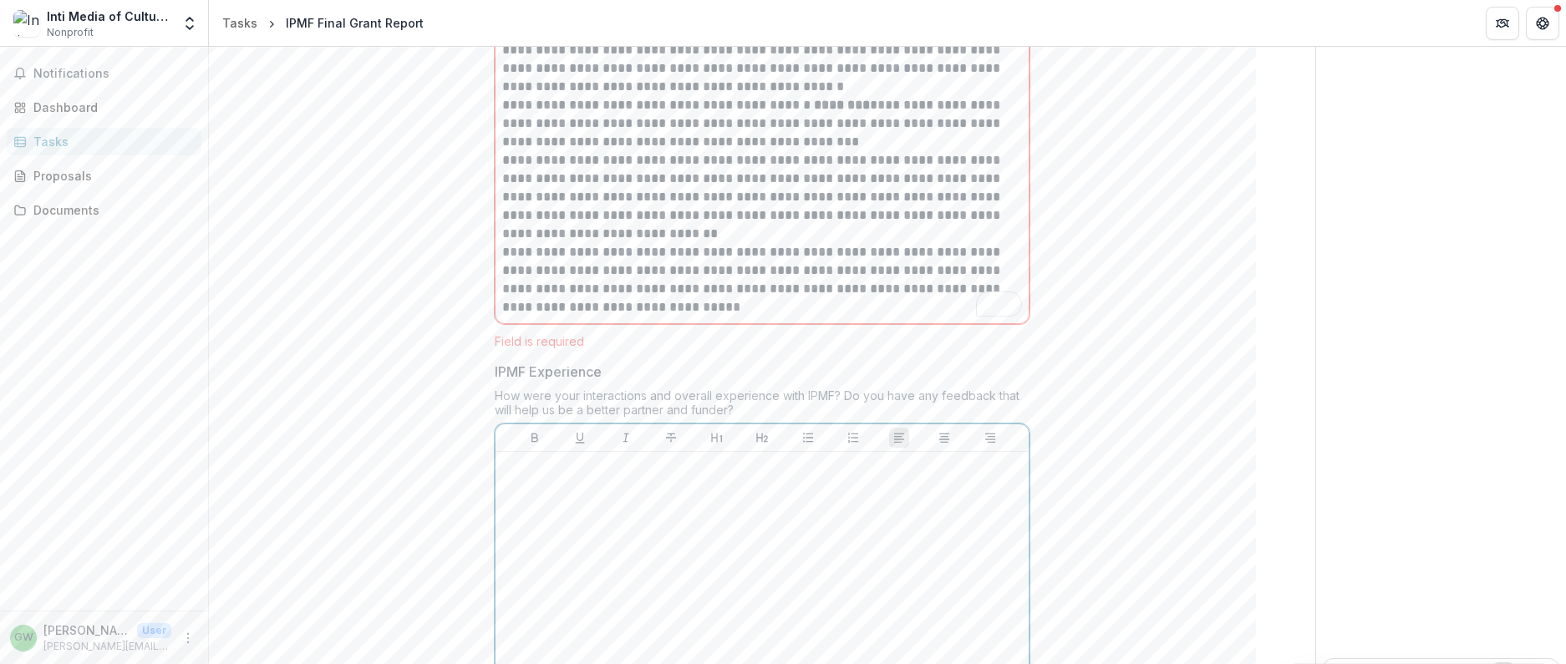
click at [930, 506] on div at bounding box center [762, 584] width 520 height 251
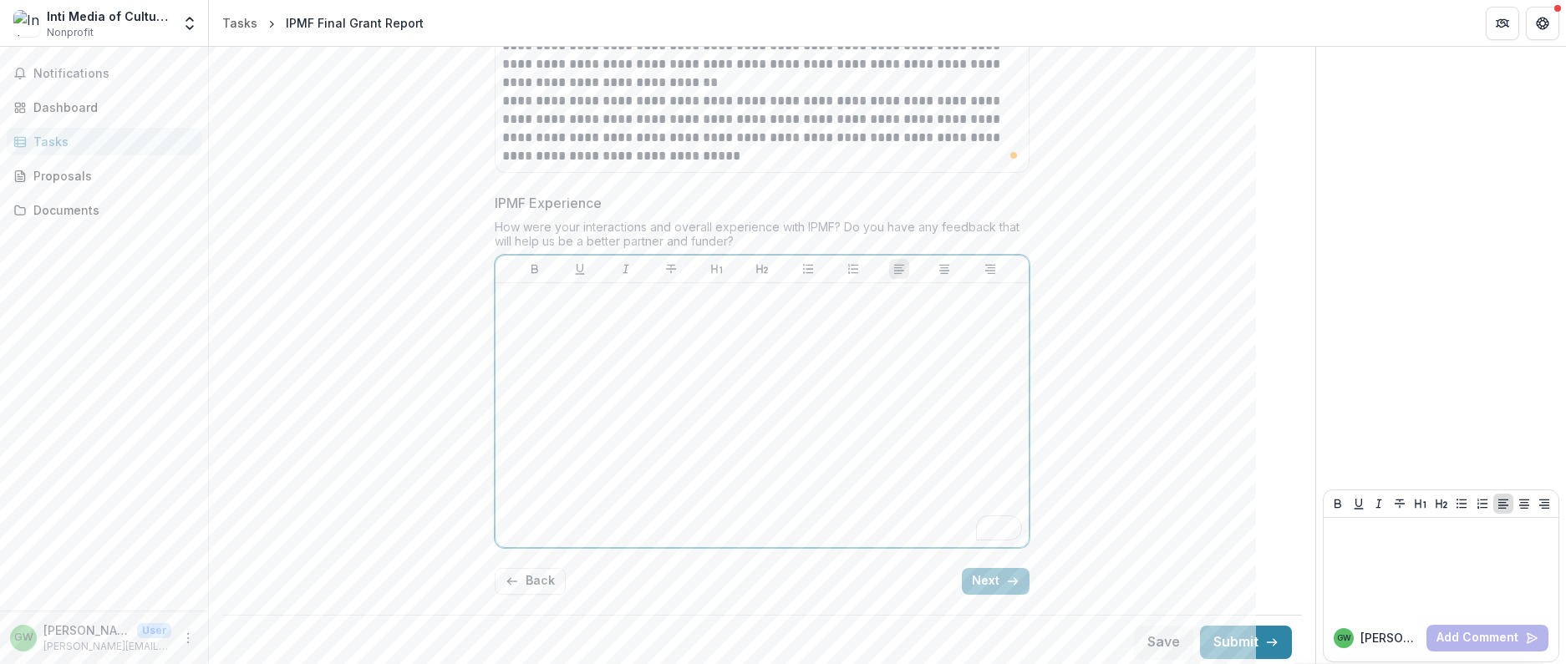
scroll to position [3468, 0]
click at [705, 412] on div "To enrich screen reader interactions, please activate Accessibility in Grammarl…" at bounding box center [762, 415] width 520 height 251
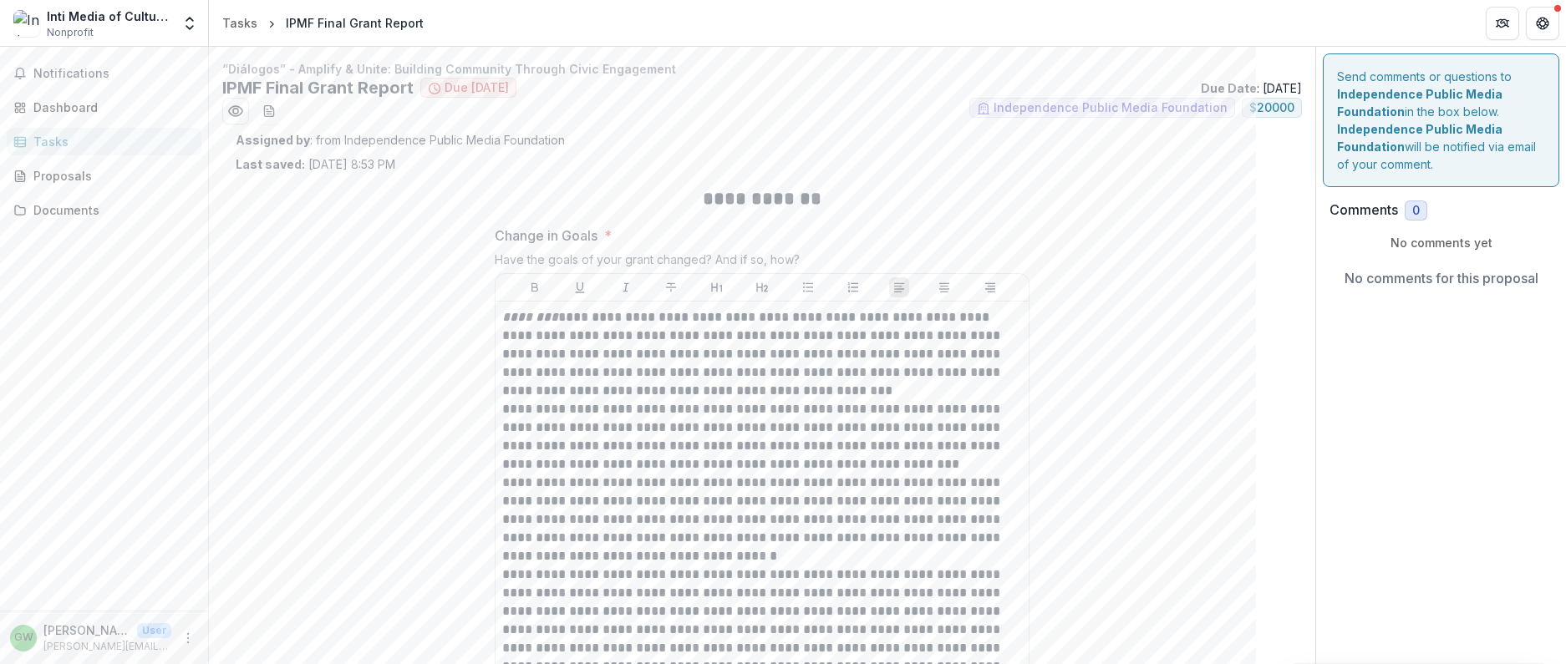
scroll to position [3473, 0]
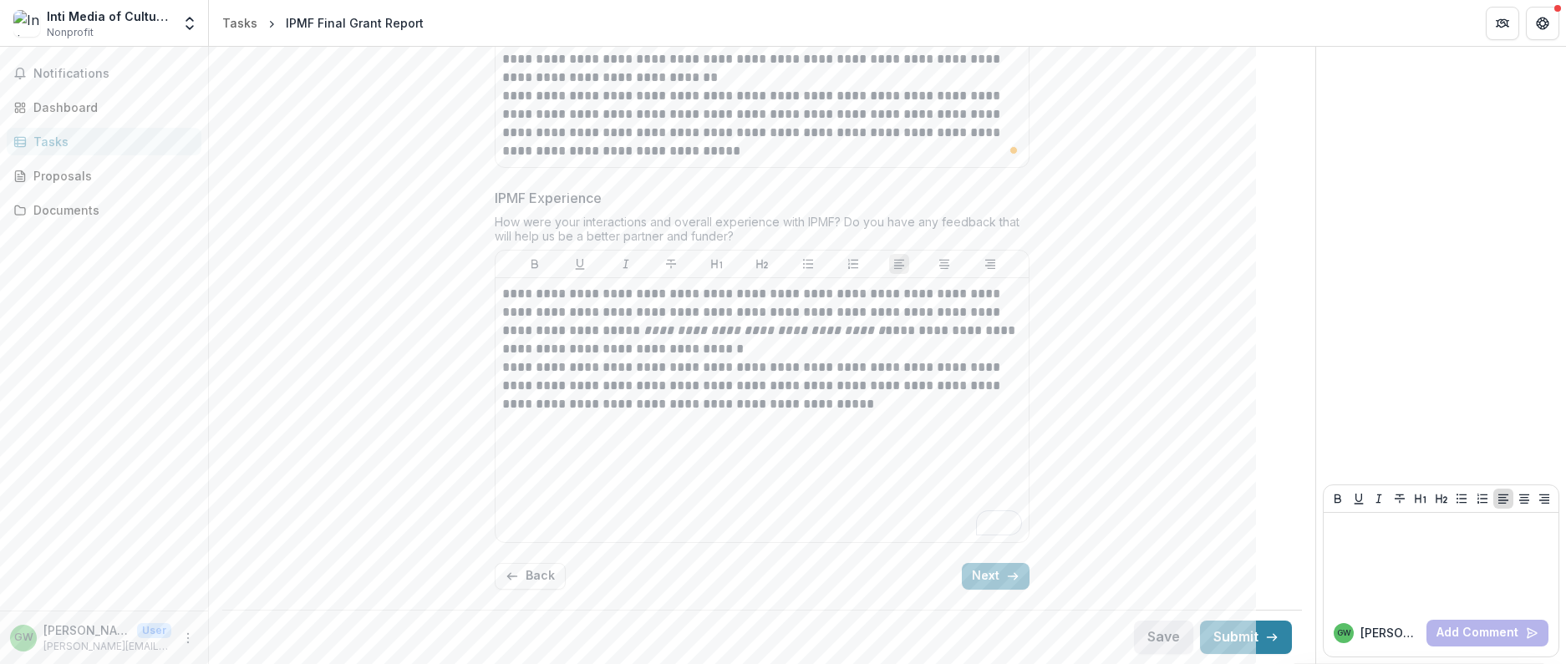
drag, startPoint x: 1157, startPoint y: 638, endPoint x: 1112, endPoint y: 603, distance: 57.2
click at [1156, 638] on button "Save" at bounding box center [1163, 637] width 59 height 33
drag, startPoint x: 1001, startPoint y: 575, endPoint x: 1081, endPoint y: 561, distance: 80.7
click at [1001, 575] on button "Next" at bounding box center [996, 576] width 68 height 27
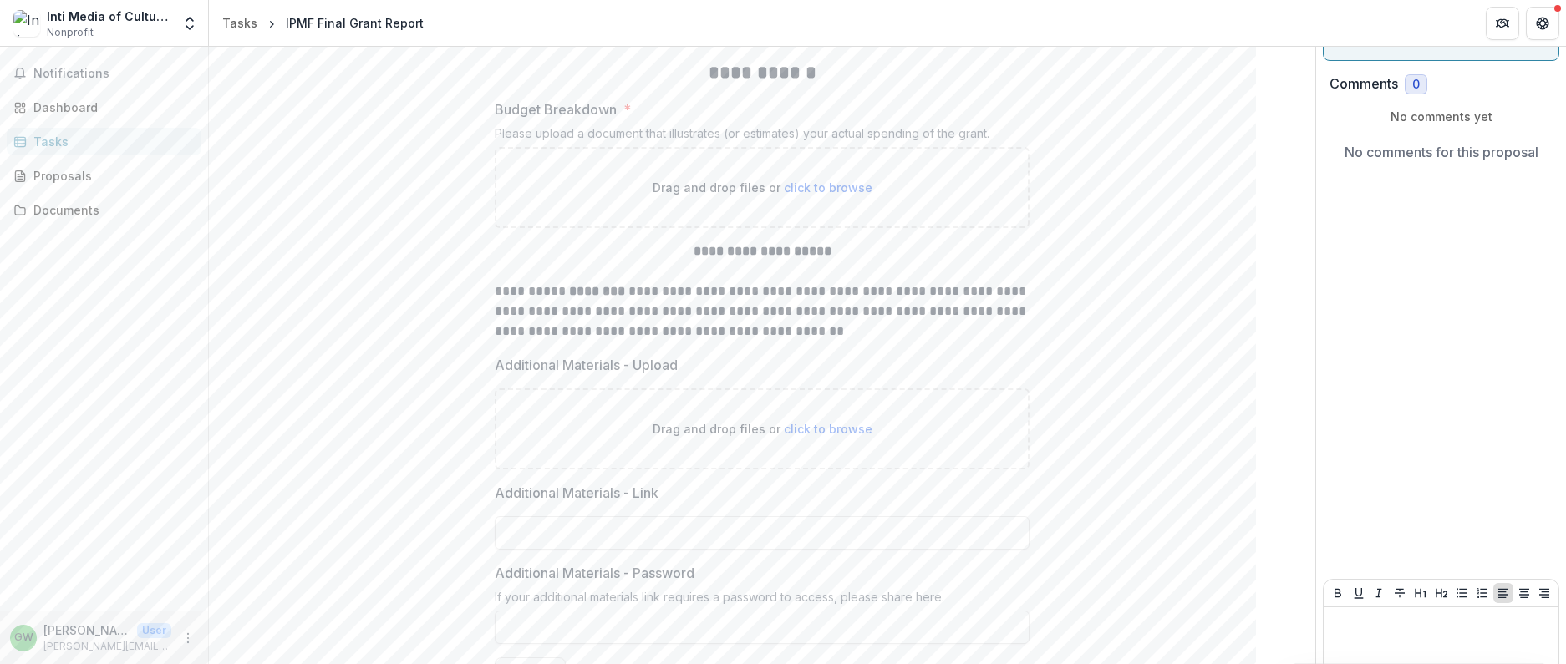
scroll to position [0, 0]
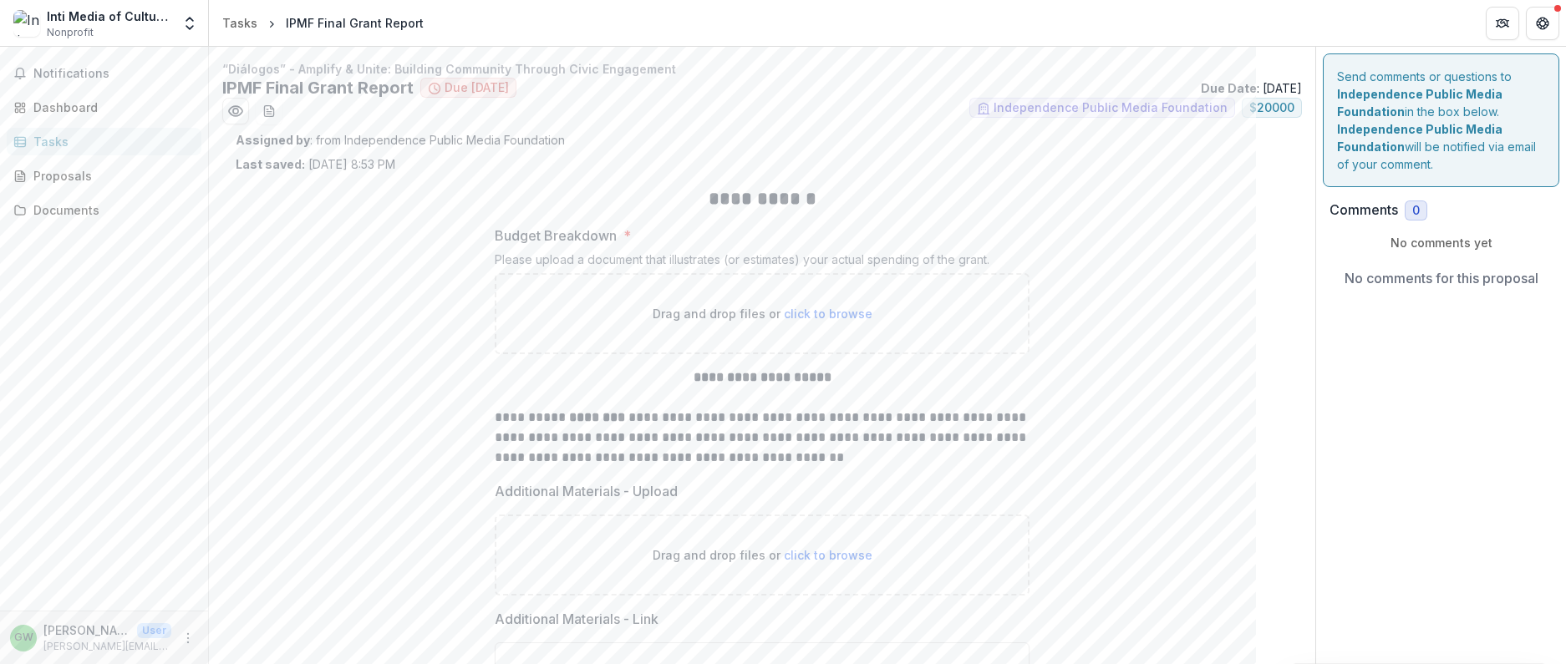
click at [832, 316] on span "click to browse" at bounding box center [828, 314] width 89 height 14
click at [798, 310] on span "click to browse" at bounding box center [828, 314] width 89 height 14
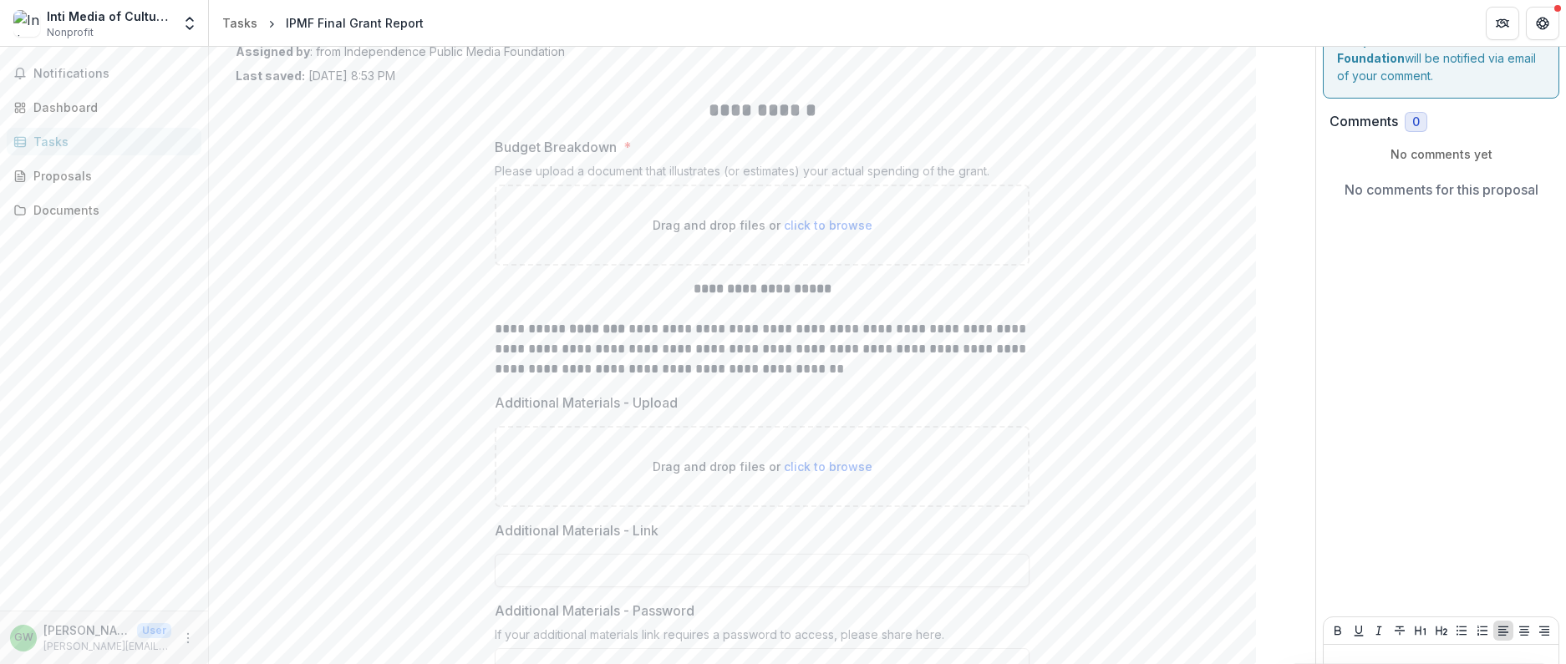
scroll to position [61, 0]
